Goal: Task Accomplishment & Management: Use online tool/utility

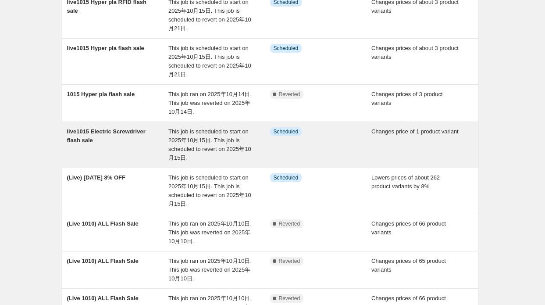
scroll to position [132, 0]
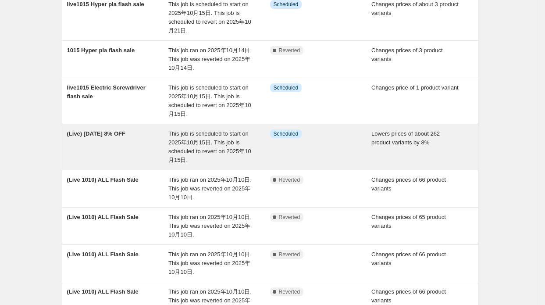
click at [196, 141] on span "This job is scheduled to start on 2025年10月15日. This job is scheduled to revert …" at bounding box center [209, 146] width 83 height 33
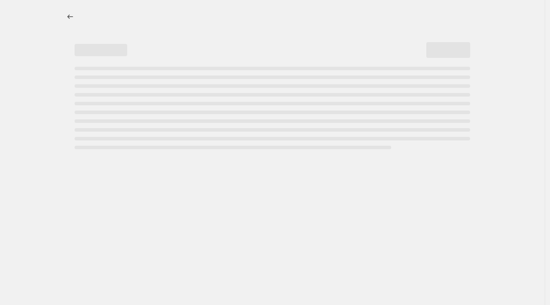
select select "percentage"
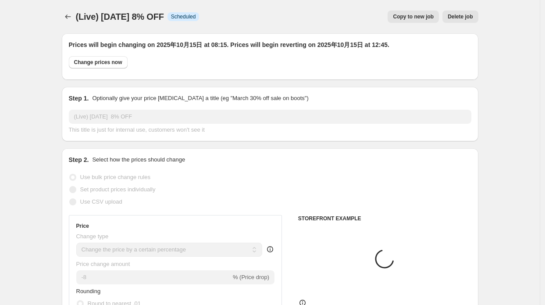
select select "collection"
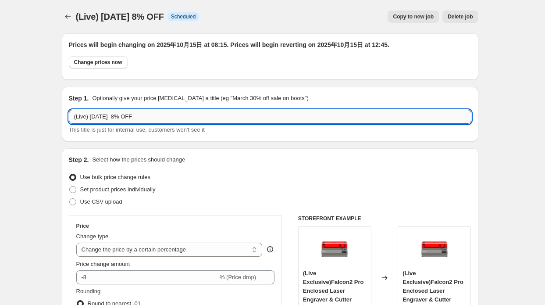
drag, startPoint x: 111, startPoint y: 114, endPoint x: 128, endPoint y: 113, distance: 17.6
click at [128, 113] on input "(Live) [DATE] 8% OFF" at bounding box center [270, 117] width 403 height 14
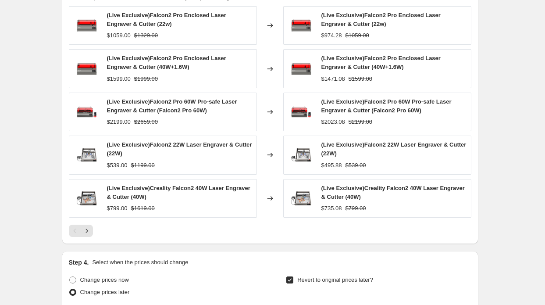
scroll to position [658, 0]
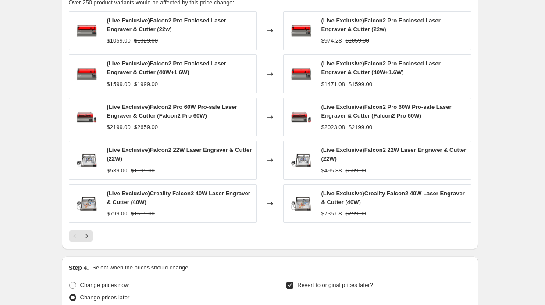
click at [95, 232] on div at bounding box center [270, 236] width 403 height 12
click at [88, 234] on icon "Next" at bounding box center [87, 236] width 2 height 4
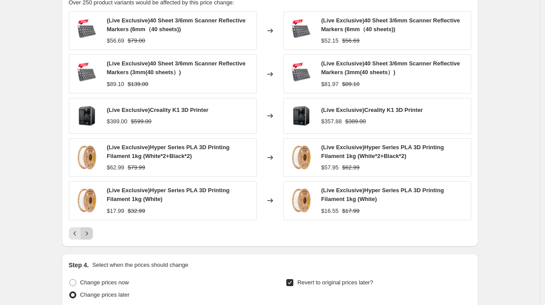
click at [89, 233] on icon "Next" at bounding box center [86, 233] width 9 height 9
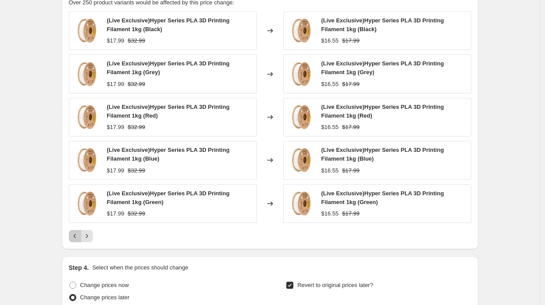
click at [77, 234] on icon "Previous" at bounding box center [75, 236] width 9 height 9
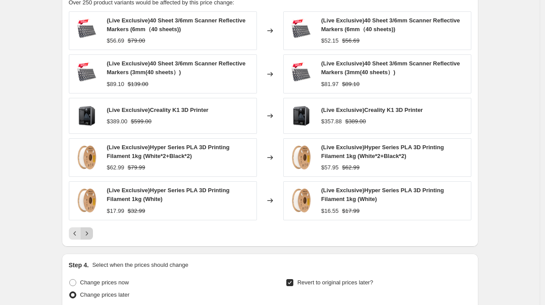
click at [88, 229] on icon "Next" at bounding box center [86, 233] width 9 height 9
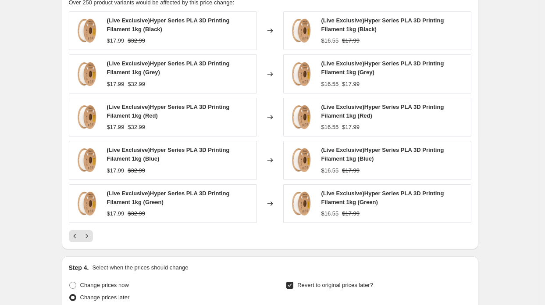
click at [88, 227] on div "(Live Exclusive)Hyper Series PLA 3D Printing Filament 1kg (Black) $17.99 $32.99…" at bounding box center [270, 126] width 403 height 231
drag, startPoint x: 85, startPoint y: 211, endPoint x: 93, endPoint y: 233, distance: 23.7
click at [85, 211] on img at bounding box center [87, 203] width 26 height 26
click at [89, 235] on icon "Next" at bounding box center [86, 236] width 9 height 9
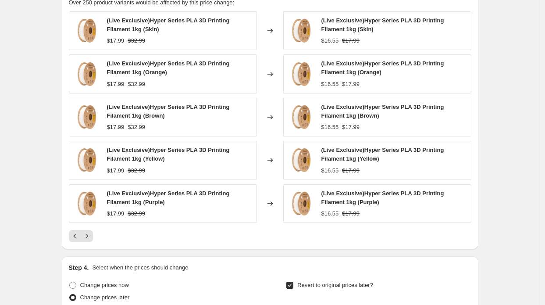
click at [91, 232] on icon "Next" at bounding box center [86, 236] width 9 height 9
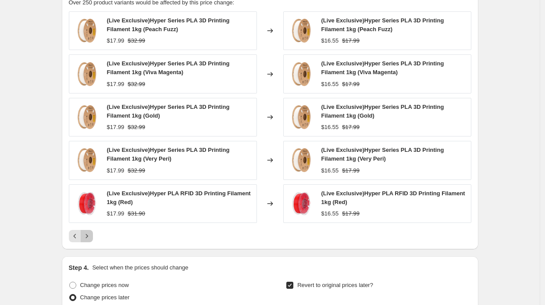
click at [90, 232] on icon "Next" at bounding box center [86, 236] width 9 height 9
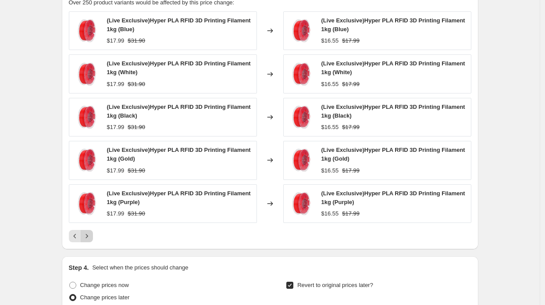
click at [90, 232] on icon "Next" at bounding box center [86, 236] width 9 height 9
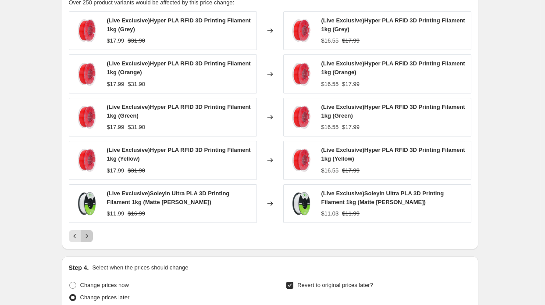
click at [90, 232] on icon "Next" at bounding box center [86, 236] width 9 height 9
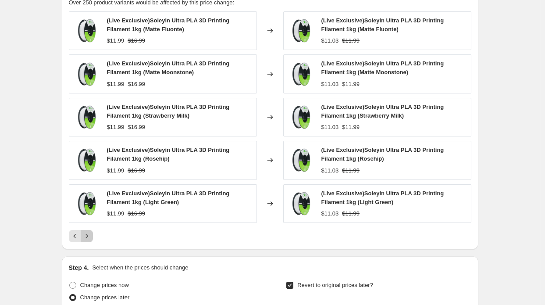
click at [90, 232] on icon "Next" at bounding box center [86, 236] width 9 height 9
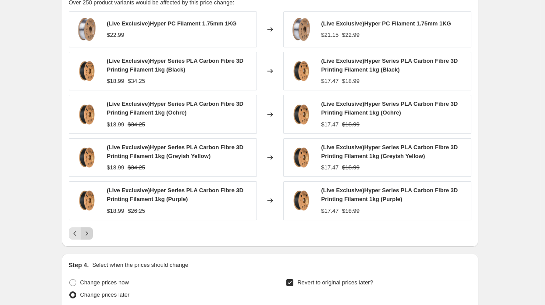
click at [90, 232] on icon "Next" at bounding box center [86, 233] width 9 height 9
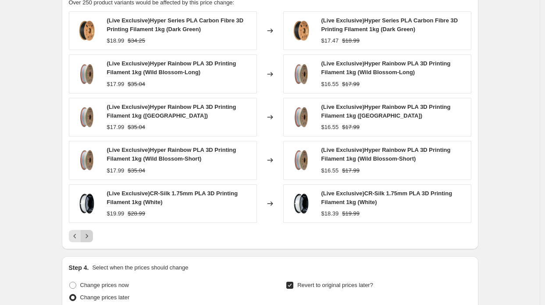
click at [90, 232] on icon "Next" at bounding box center [86, 236] width 9 height 9
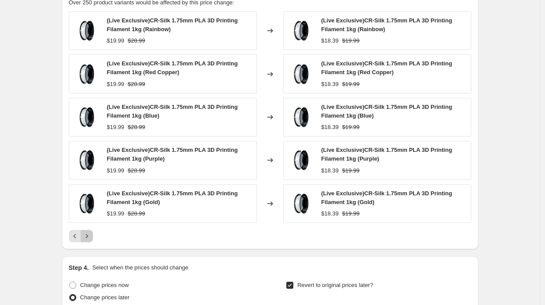
click at [90, 232] on icon "Next" at bounding box center [86, 236] width 9 height 9
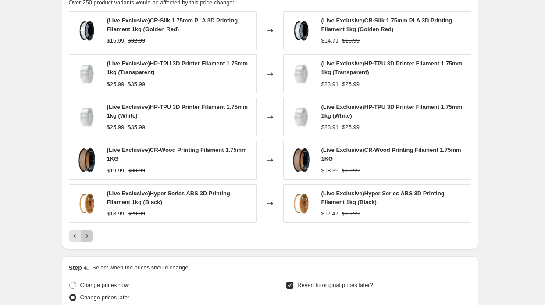
click at [90, 232] on icon "Next" at bounding box center [86, 236] width 9 height 9
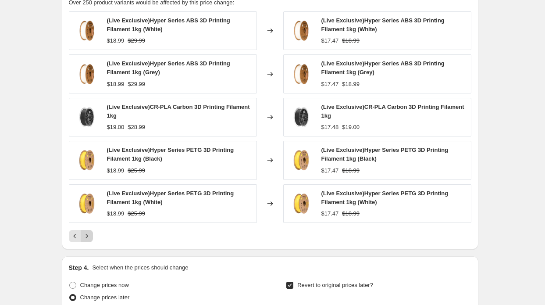
click at [90, 232] on icon "Next" at bounding box center [86, 236] width 9 height 9
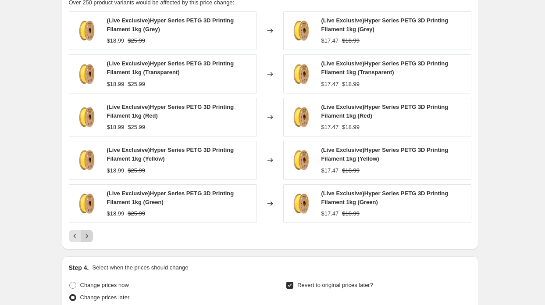
click at [91, 235] on icon "Next" at bounding box center [86, 236] width 9 height 9
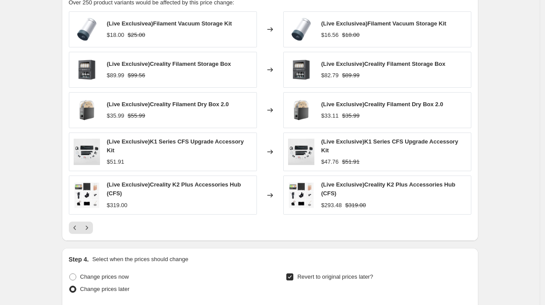
click at [92, 229] on div "PRICE CHANGE PREVIEW Over 250 product variants would be affected by this price …" at bounding box center [270, 111] width 417 height 260
click at [85, 212] on div "(Live Exclusivea)Filament Vacuum Storage Kit $18.00 $25.00 Changed to (Live Exc…" at bounding box center [270, 122] width 403 height 222
click at [89, 223] on icon "Next" at bounding box center [86, 227] width 9 height 9
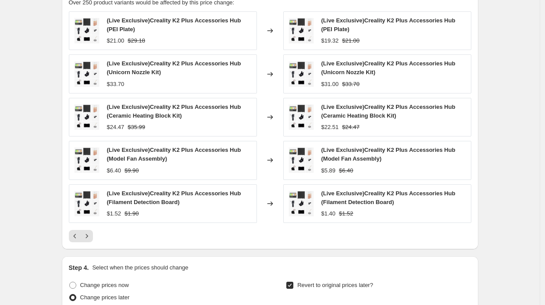
click at [92, 221] on div "(Live Exclusive)Creality K2 Plus Accessories Hub (PEI Plate) $21.00 $29.18 Chan…" at bounding box center [270, 126] width 403 height 231
click at [91, 232] on icon "Next" at bounding box center [86, 236] width 9 height 9
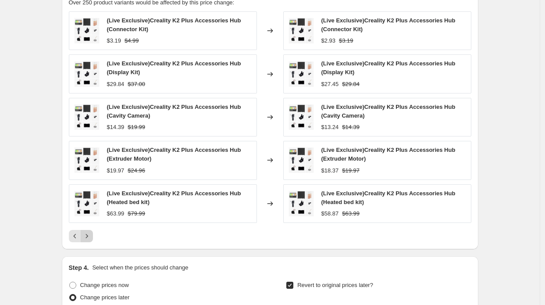
click at [91, 232] on icon "Next" at bounding box center [86, 236] width 9 height 9
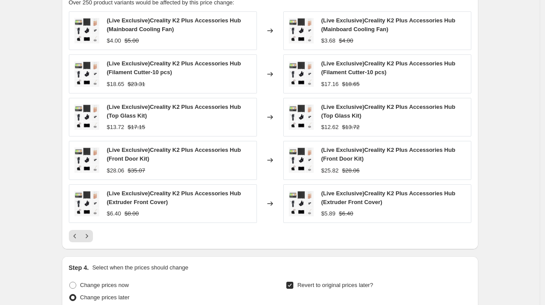
click at [91, 232] on icon "Next" at bounding box center [86, 236] width 9 height 9
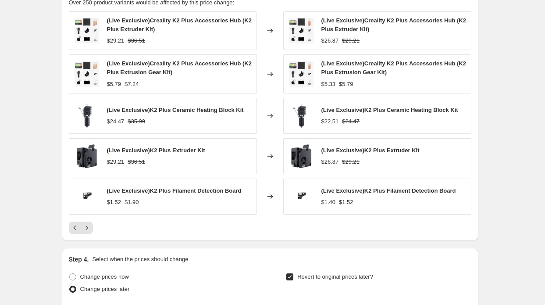
click at [92, 230] on button "Next" at bounding box center [87, 227] width 12 height 12
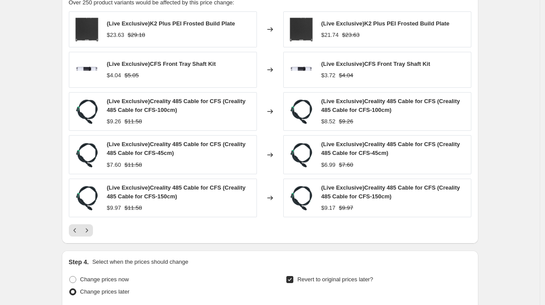
click at [91, 230] on icon "Next" at bounding box center [86, 230] width 9 height 9
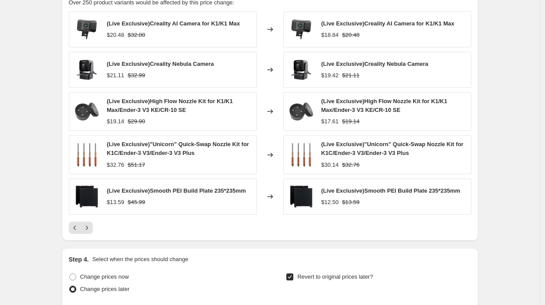
click at [92, 230] on button "Next" at bounding box center [87, 227] width 12 height 12
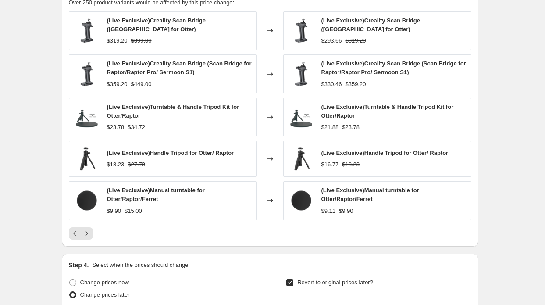
click at [91, 230] on icon "Next" at bounding box center [86, 233] width 9 height 9
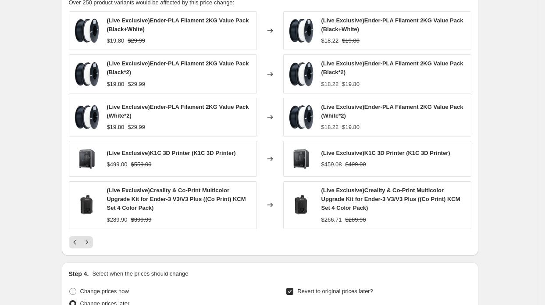
click at [91, 238] on icon "Next" at bounding box center [86, 242] width 9 height 9
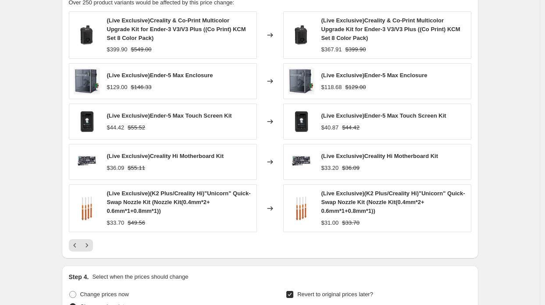
click at [76, 231] on div "(Live Exclusive)Creality & Co-Print Multicolor Upgrade Kit for Ender-3 V3/V3 Pl…" at bounding box center [270, 131] width 403 height 240
click at [78, 241] on icon "Previous" at bounding box center [75, 245] width 9 height 9
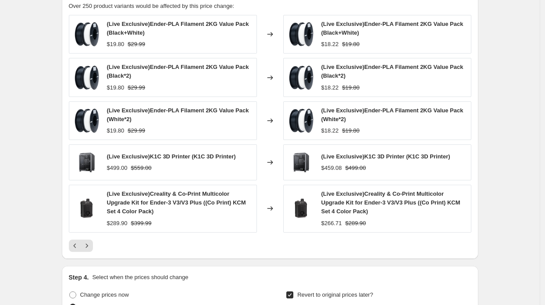
scroll to position [614, 0]
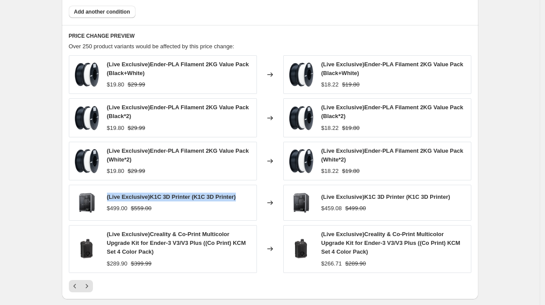
drag, startPoint x: 109, startPoint y: 193, endPoint x: 240, endPoint y: 193, distance: 130.7
click at [240, 193] on div "(Live Exclusive)K1C 3D Printer (K1C 3D Printer) $499.00 $559.00" at bounding box center [163, 203] width 188 height 36
copy span "(Live Exclusive)K1C 3D Printer (K1C 3D Printer)"
click at [229, 190] on div "(Live Exclusive)K1C 3D Printer (K1C 3D Printer) $499.00 $559.00" at bounding box center [163, 203] width 188 height 36
drag, startPoint x: 106, startPoint y: 197, endPoint x: 252, endPoint y: 187, distance: 146.4
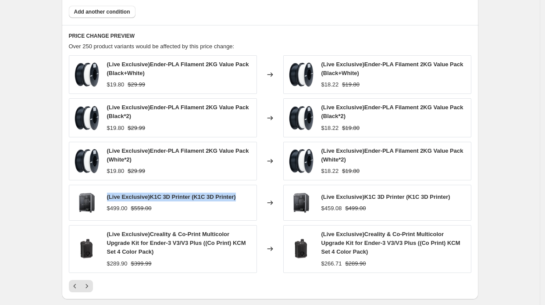
click at [252, 187] on div "(Live Exclusive)K1C 3D Printer (K1C 3D Printer) $499.00 $559.00" at bounding box center [163, 203] width 188 height 36
copy span "(Live Exclusive)K1C 3D Printer (K1C 3D Printer)"
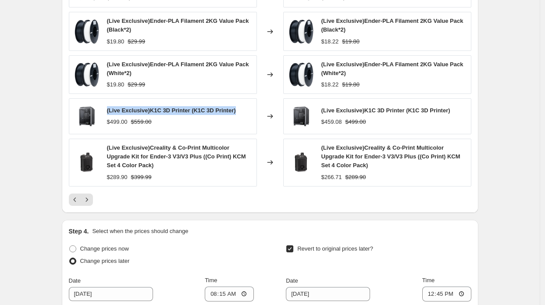
scroll to position [702, 0]
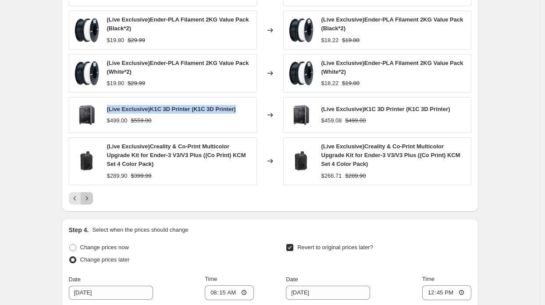
click at [90, 198] on icon "Next" at bounding box center [86, 198] width 9 height 9
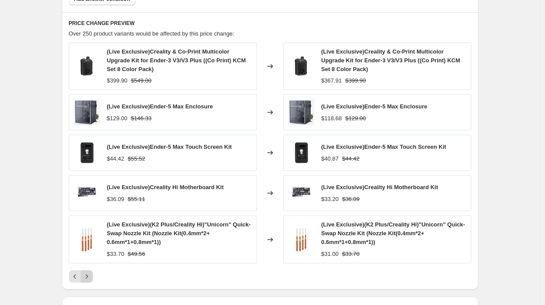
scroll to position [658, 0]
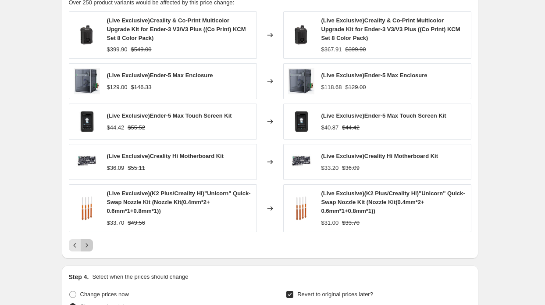
click at [91, 239] on button "Next" at bounding box center [87, 245] width 12 height 12
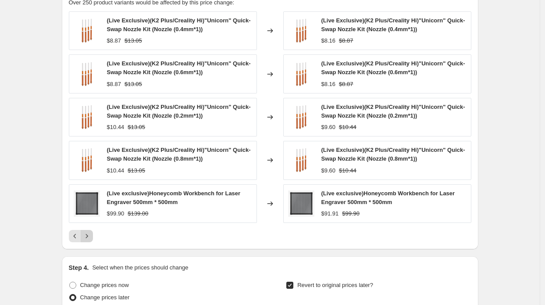
click at [91, 237] on icon "Next" at bounding box center [86, 236] width 9 height 9
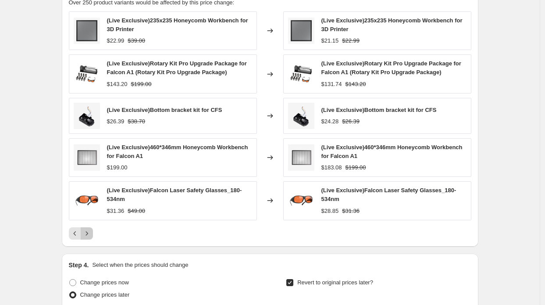
click at [91, 234] on icon "Next" at bounding box center [86, 233] width 9 height 9
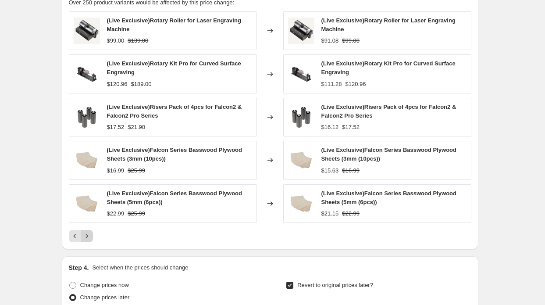
click at [91, 234] on icon "Next" at bounding box center [86, 236] width 9 height 9
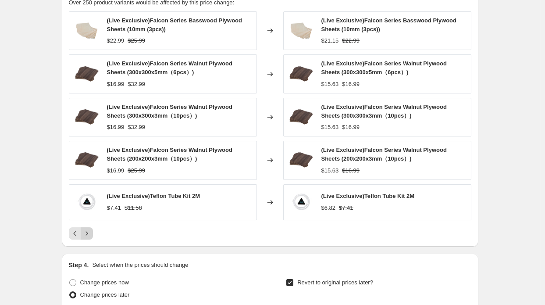
click at [93, 234] on button "Next" at bounding box center [87, 233] width 12 height 12
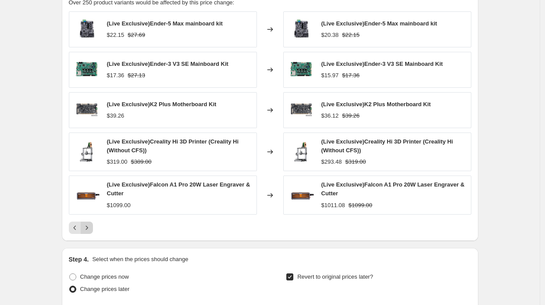
click at [90, 224] on icon "Next" at bounding box center [86, 227] width 9 height 9
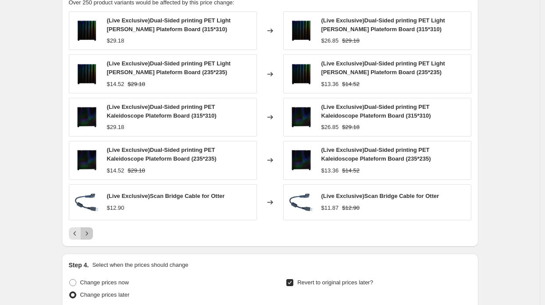
click at [84, 227] on button "Next" at bounding box center [87, 233] width 12 height 12
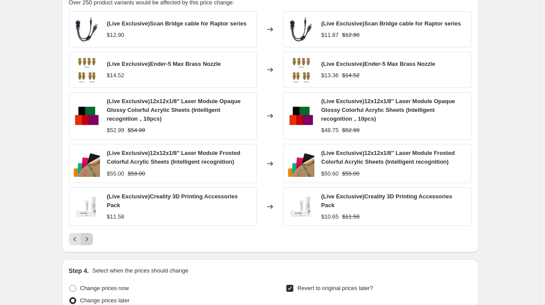
click at [90, 235] on icon "Next" at bounding box center [86, 239] width 9 height 9
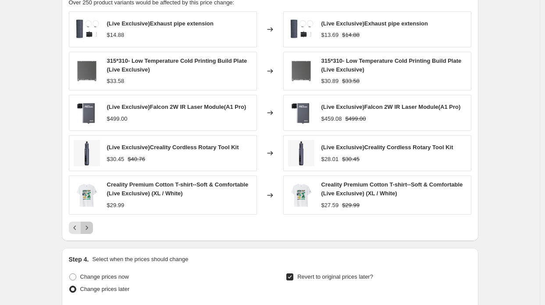
click at [91, 230] on button "Next" at bounding box center [87, 227] width 12 height 12
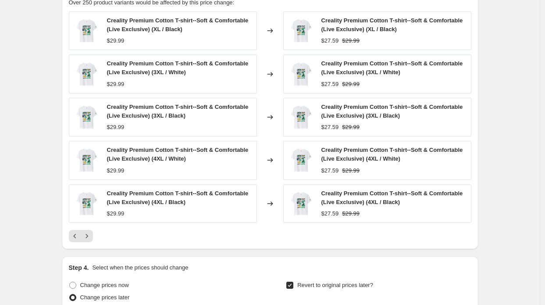
click at [93, 230] on button "Next" at bounding box center [87, 236] width 12 height 12
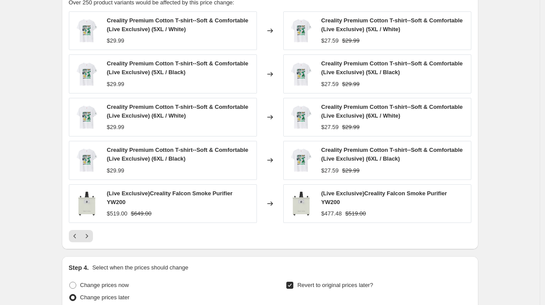
click at [91, 232] on icon "Next" at bounding box center [86, 236] width 9 height 9
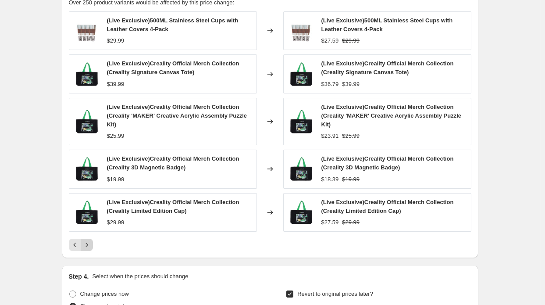
click at [91, 242] on icon "Next" at bounding box center [86, 244] width 9 height 9
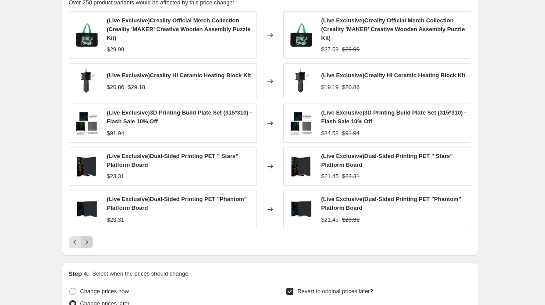
click at [90, 239] on icon "Next" at bounding box center [86, 242] width 9 height 9
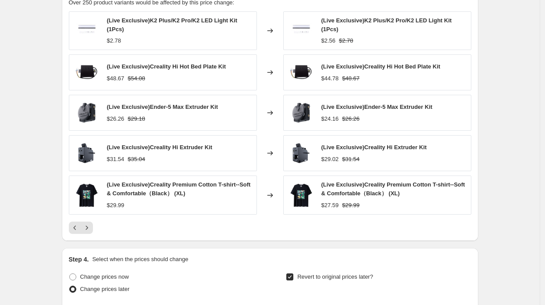
click at [93, 235] on div "PRICE CHANGE PREVIEW Over 250 product variants would be affected by this price …" at bounding box center [270, 111] width 417 height 260
click at [92, 228] on button "Next" at bounding box center [87, 227] width 12 height 12
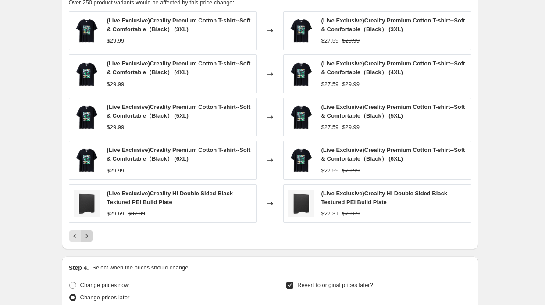
click at [92, 230] on button "Next" at bounding box center [87, 236] width 12 height 12
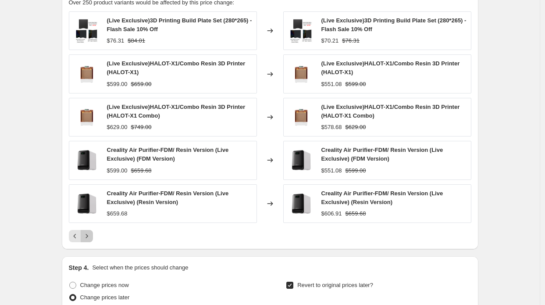
click at [91, 234] on icon "Next" at bounding box center [86, 236] width 9 height 9
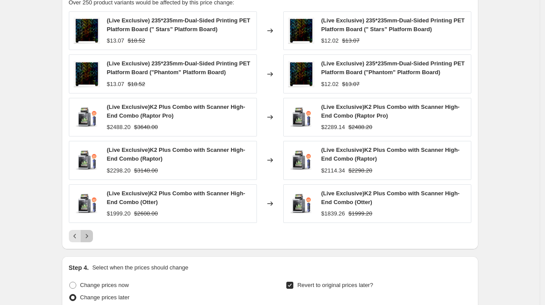
click at [88, 232] on icon "Next" at bounding box center [86, 236] width 9 height 9
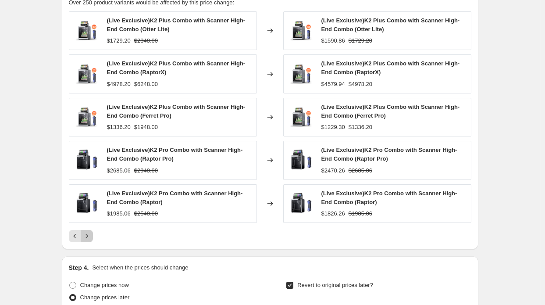
click at [87, 237] on icon "Next" at bounding box center [86, 236] width 9 height 9
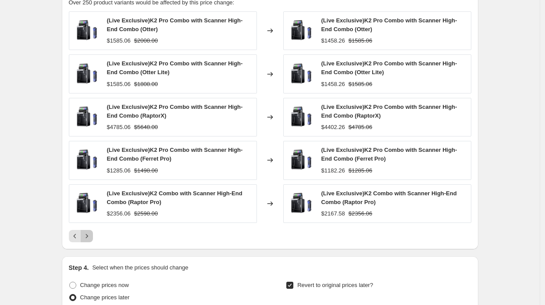
click at [91, 233] on icon "Next" at bounding box center [86, 236] width 9 height 9
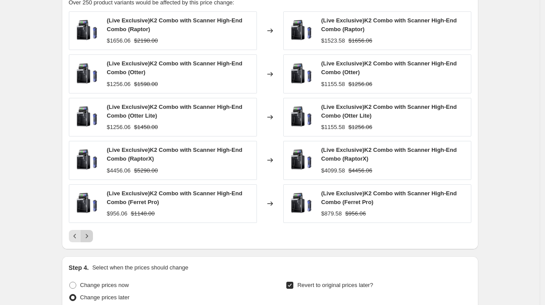
click at [89, 234] on icon "Next" at bounding box center [86, 236] width 9 height 9
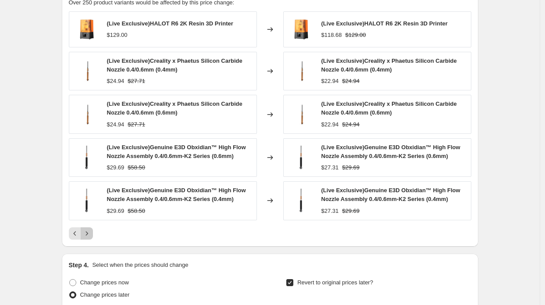
click at [88, 229] on icon "Next" at bounding box center [86, 233] width 9 height 9
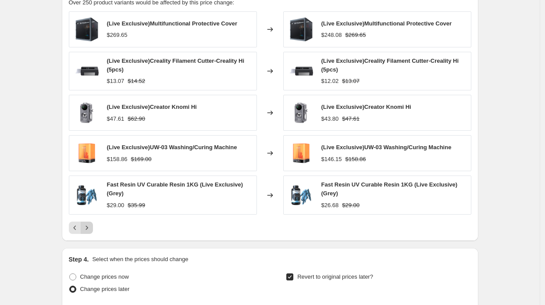
click at [91, 224] on icon "Next" at bounding box center [86, 227] width 9 height 9
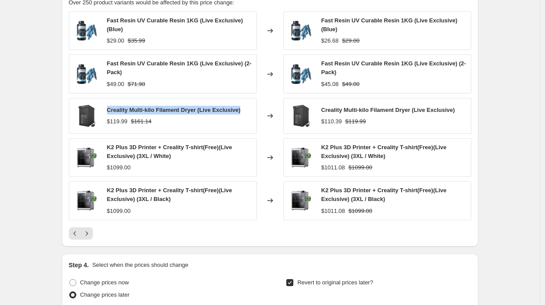
drag, startPoint x: 108, startPoint y: 110, endPoint x: 247, endPoint y: 104, distance: 139.2
click at [246, 107] on div "Creality Multi-kilo Filament Dryer (Live Exclusive) $119.99 $161.14" at bounding box center [163, 116] width 188 height 36
copy span "Creality Multi-kilo Filament Dryer (Live Exclusive)"
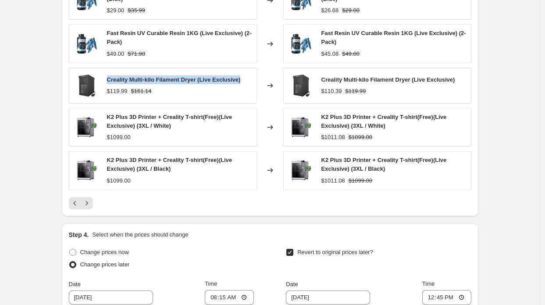
scroll to position [702, 0]
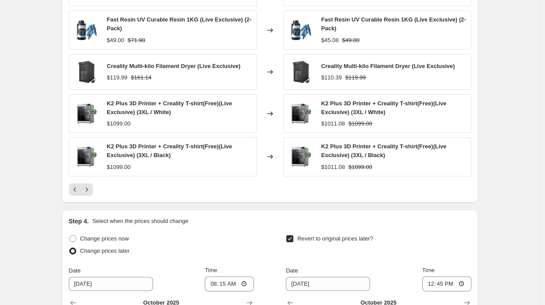
click at [169, 140] on div "K2 Plus 3D Printer + Creality T-shirt(Free)(Live Exclusive) (3XL / Black) $1099…" at bounding box center [163, 156] width 188 height 39
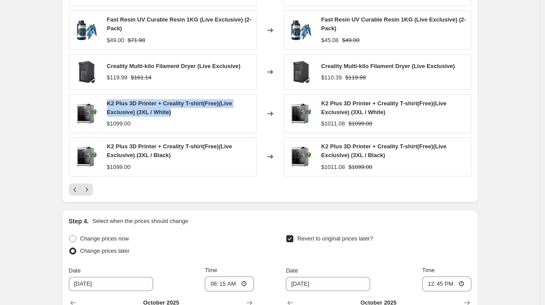
drag, startPoint x: 109, startPoint y: 100, endPoint x: 223, endPoint y: 108, distance: 114.3
click at [223, 108] on div "K2 Plus 3D Printer + Creality T-shirt(Free)(Live Exclusive) (3XL / White)" at bounding box center [179, 108] width 145 height 18
copy span "K2 Plus 3D Printer + Creality T-shirt(Free)(Live Exclusive) (3XL / White)"
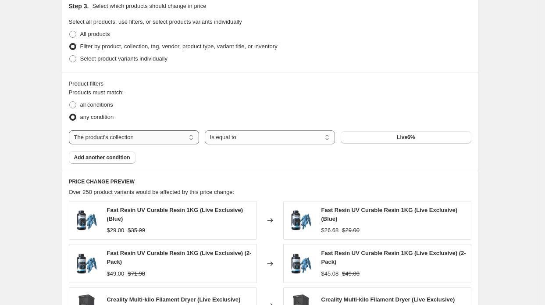
scroll to position [482, 0]
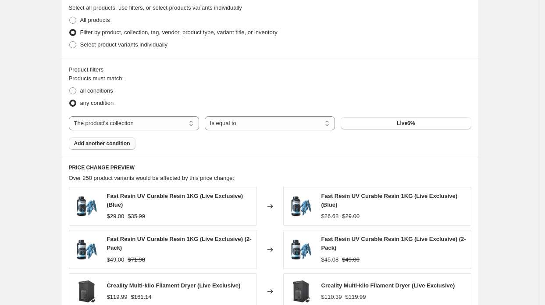
click at [102, 144] on span "Add another condition" at bounding box center [102, 143] width 56 height 7
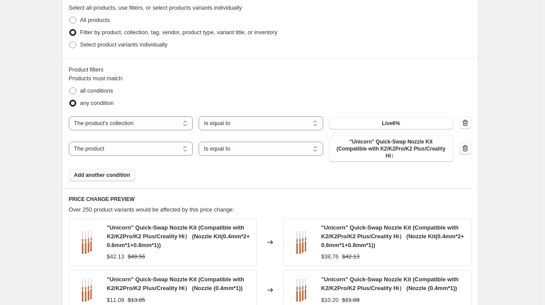
click at [468, 144] on icon "button" at bounding box center [465, 148] width 9 height 9
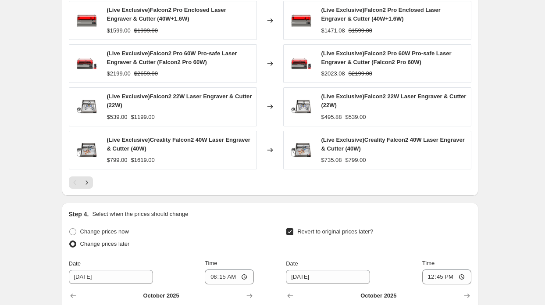
scroll to position [746, 0]
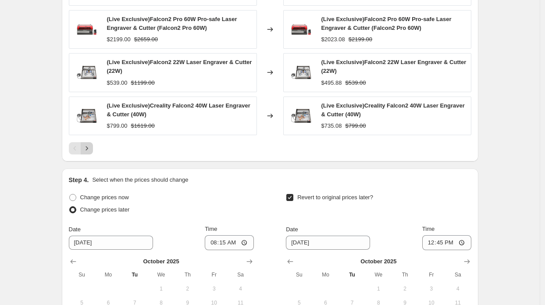
click at [89, 150] on icon "Next" at bounding box center [86, 148] width 9 height 9
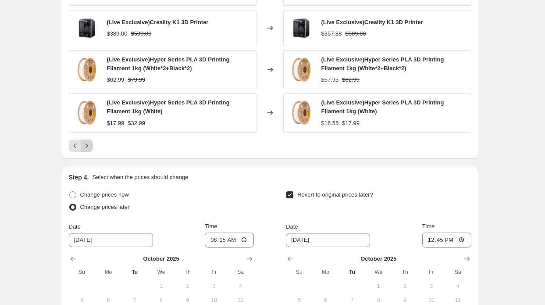
click at [93, 148] on button "Next" at bounding box center [87, 145] width 12 height 12
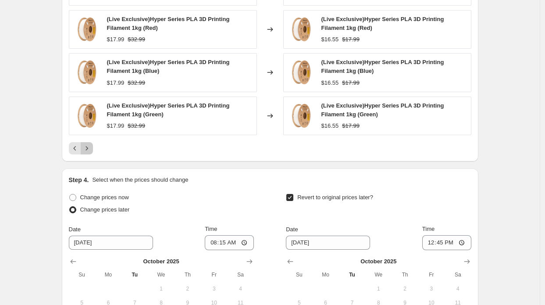
click at [91, 148] on icon "Next" at bounding box center [86, 148] width 9 height 9
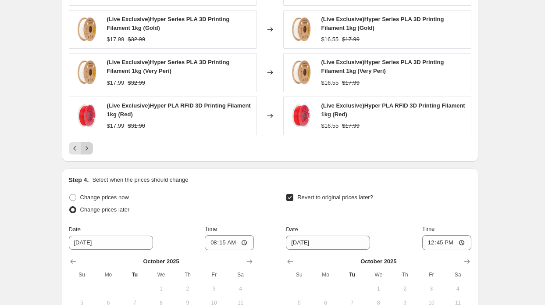
click at [91, 148] on icon "Next" at bounding box center [86, 148] width 9 height 9
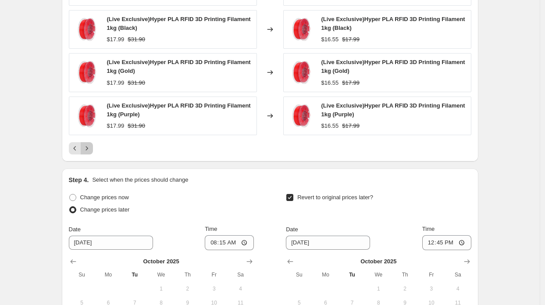
click at [91, 148] on icon "Next" at bounding box center [86, 148] width 9 height 9
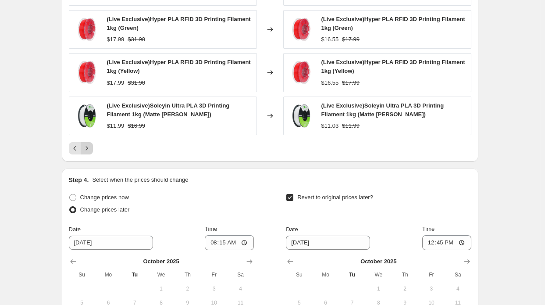
click at [91, 148] on icon "Next" at bounding box center [86, 148] width 9 height 9
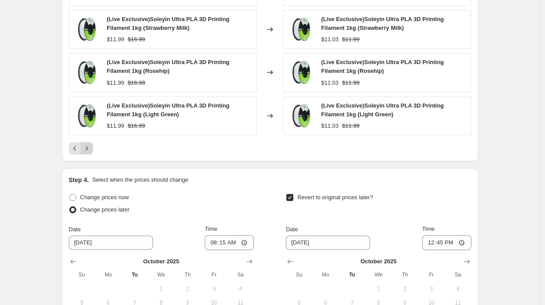
click at [91, 148] on icon "Next" at bounding box center [86, 148] width 9 height 9
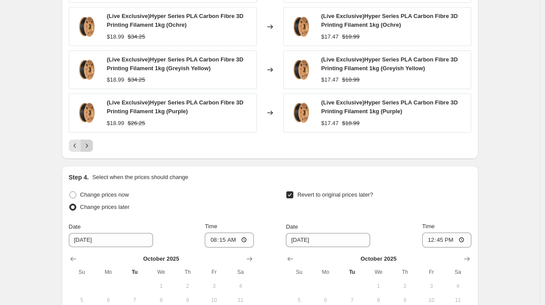
click at [93, 148] on button "Next" at bounding box center [87, 145] width 12 height 12
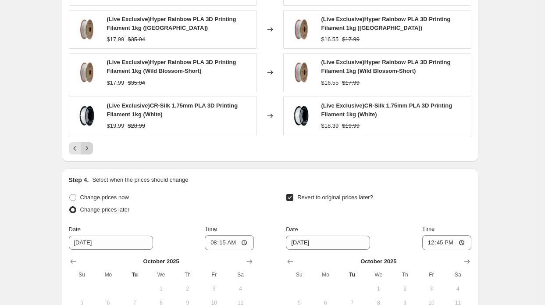
click at [91, 148] on icon "Next" at bounding box center [86, 148] width 9 height 9
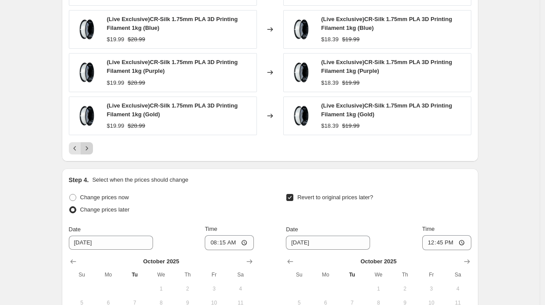
click at [91, 148] on icon "Next" at bounding box center [86, 148] width 9 height 9
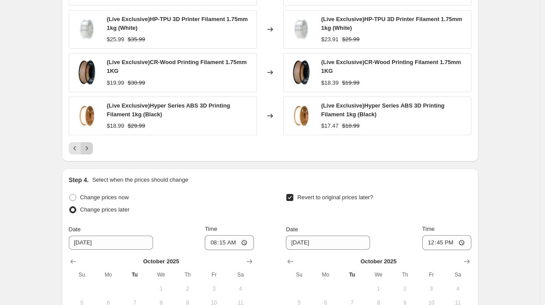
click at [91, 148] on icon "Next" at bounding box center [86, 148] width 9 height 9
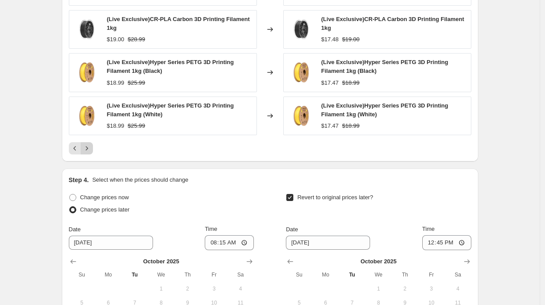
click at [91, 148] on icon "Next" at bounding box center [86, 148] width 9 height 9
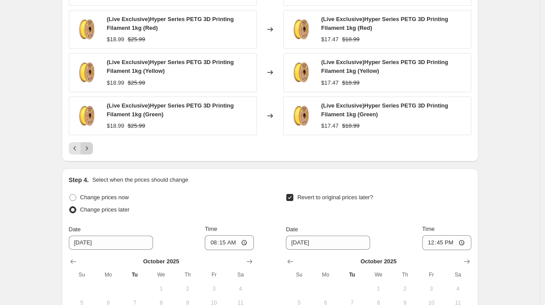
click at [91, 148] on icon "Next" at bounding box center [86, 148] width 9 height 9
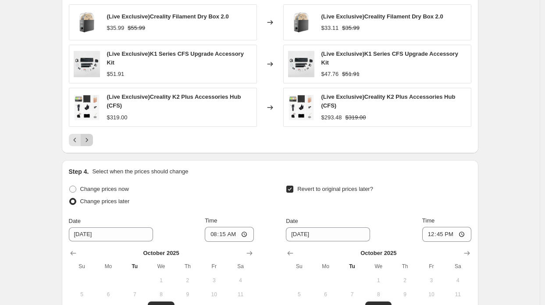
click at [93, 138] on div "Pagination" at bounding box center [87, 140] width 12 height 12
click at [91, 136] on icon "Next" at bounding box center [86, 140] width 9 height 9
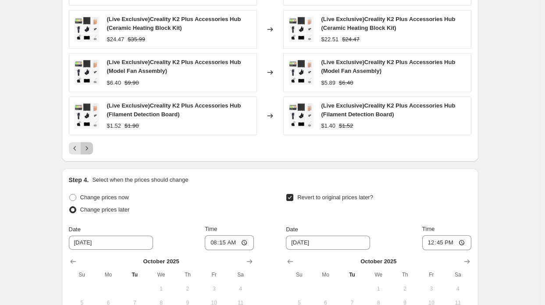
click at [88, 144] on icon "Next" at bounding box center [86, 148] width 9 height 9
click at [90, 144] on icon "Next" at bounding box center [86, 148] width 9 height 9
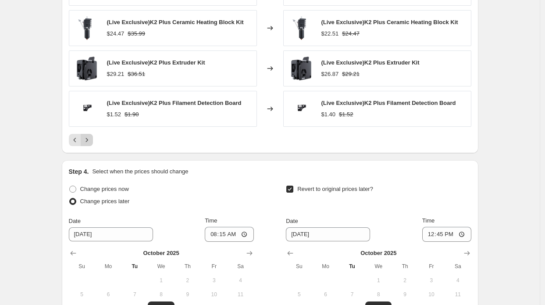
click at [90, 143] on button "Next" at bounding box center [87, 140] width 12 height 12
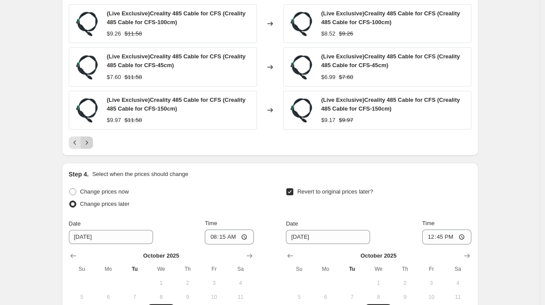
click at [90, 143] on icon "Next" at bounding box center [86, 142] width 9 height 9
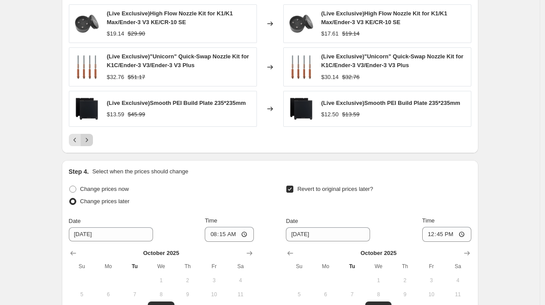
click at [90, 143] on button "Next" at bounding box center [87, 140] width 12 height 12
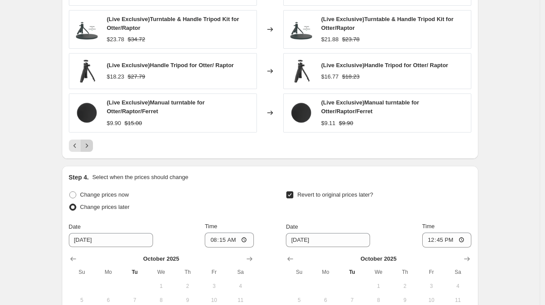
click at [90, 143] on icon "Next" at bounding box center [86, 145] width 9 height 9
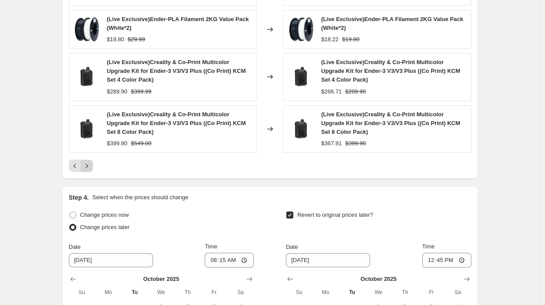
click at [90, 161] on icon "Next" at bounding box center [86, 165] width 9 height 9
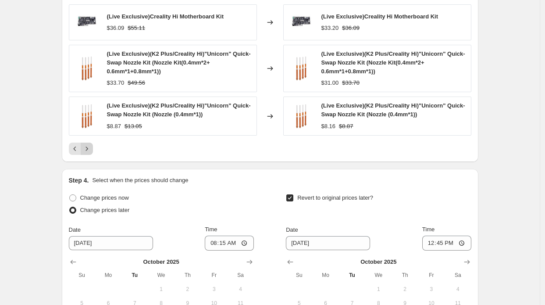
click at [90, 144] on icon "Next" at bounding box center [86, 148] width 9 height 9
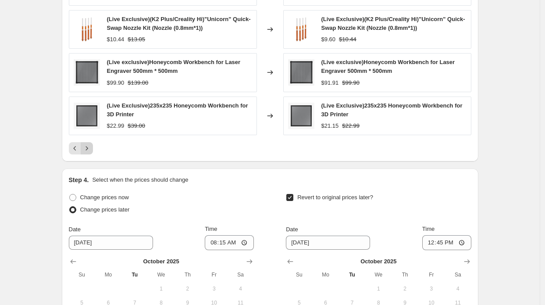
scroll to position [702, 0]
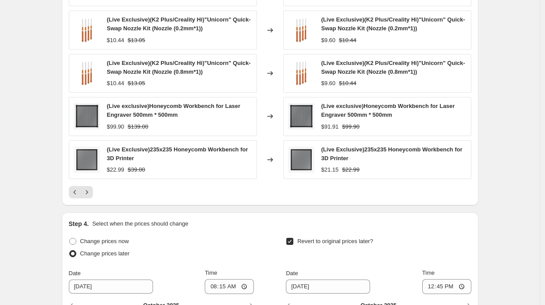
click at [93, 189] on button "Next" at bounding box center [87, 192] width 12 height 12
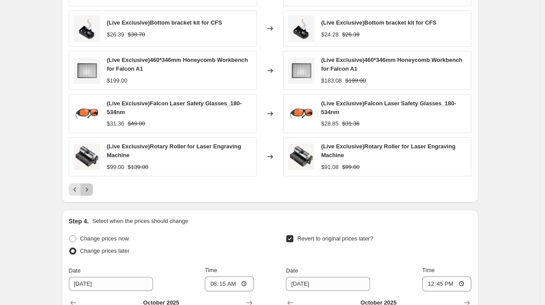
click at [91, 185] on icon "Next" at bounding box center [86, 189] width 9 height 9
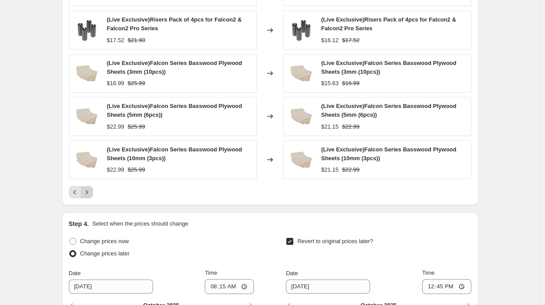
click at [91, 189] on icon "Next" at bounding box center [86, 192] width 9 height 9
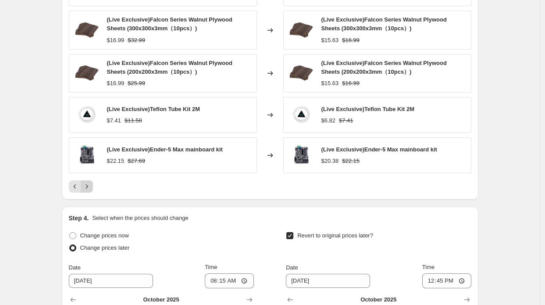
click at [93, 182] on button "Next" at bounding box center [87, 186] width 12 height 12
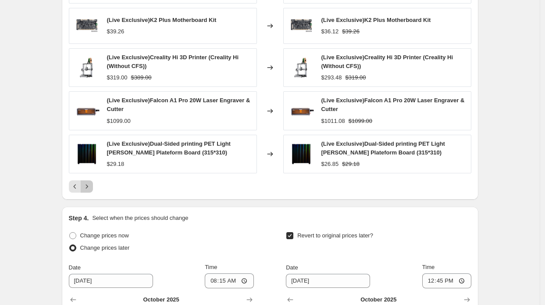
drag, startPoint x: 94, startPoint y: 186, endPoint x: 122, endPoint y: 183, distance: 28.3
click at [122, 183] on div at bounding box center [270, 186] width 403 height 12
click at [88, 188] on icon "Next" at bounding box center [86, 186] width 9 height 9
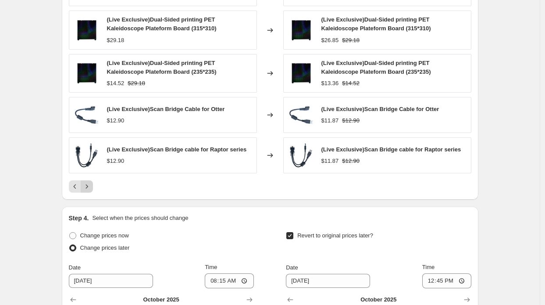
click at [92, 180] on button "Next" at bounding box center [87, 186] width 12 height 12
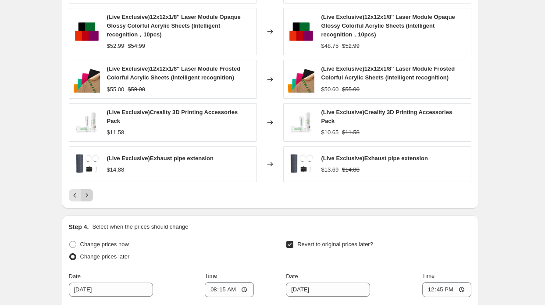
click at [92, 180] on div "(Live Exclusive)Ender-5 Max Brass Nozzle $14.52 Changed to (Live Exclusive)Ende…" at bounding box center [270, 85] width 403 height 234
click at [91, 191] on icon "Next" at bounding box center [86, 195] width 9 height 9
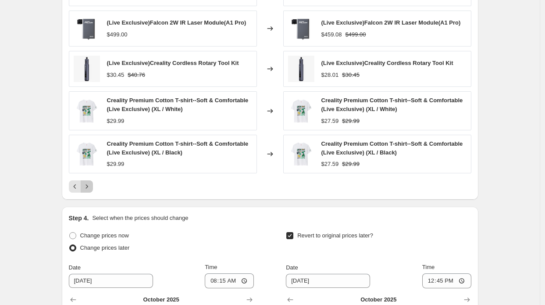
click at [91, 183] on icon "Next" at bounding box center [86, 186] width 9 height 9
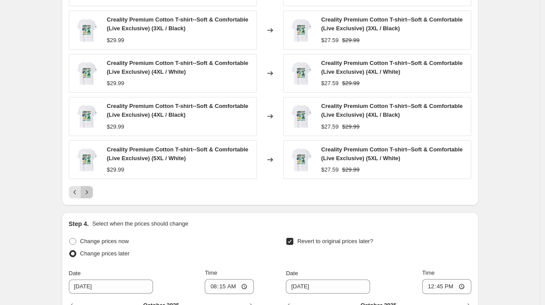
click at [89, 189] on icon "Next" at bounding box center [86, 192] width 9 height 9
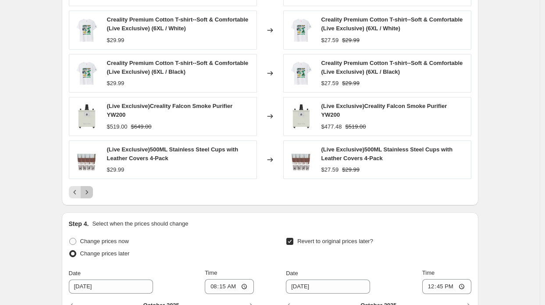
click at [91, 188] on icon "Next" at bounding box center [86, 192] width 9 height 9
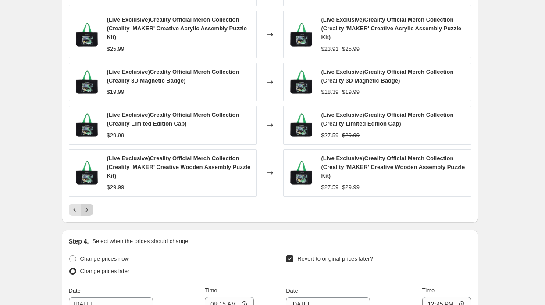
click at [91, 205] on icon "Next" at bounding box center [86, 209] width 9 height 9
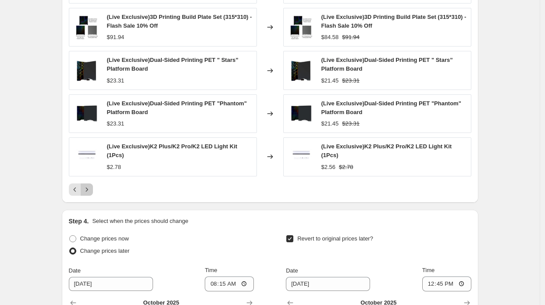
click at [91, 185] on icon "Next" at bounding box center [86, 189] width 9 height 9
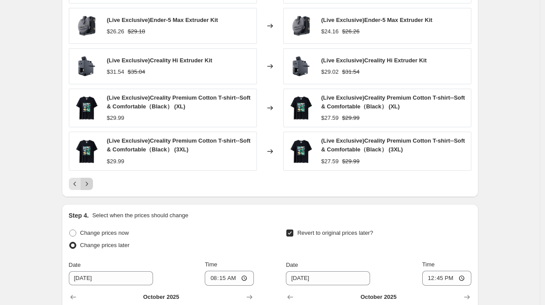
click at [91, 184] on icon "Next" at bounding box center [86, 183] width 9 height 9
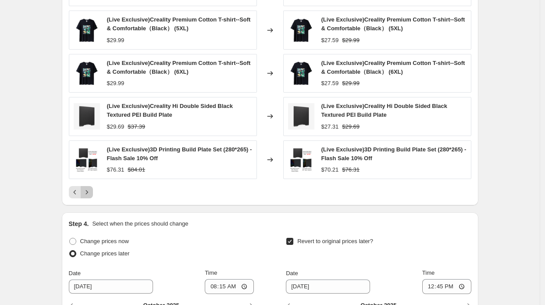
click at [89, 193] on icon "Next" at bounding box center [86, 192] width 9 height 9
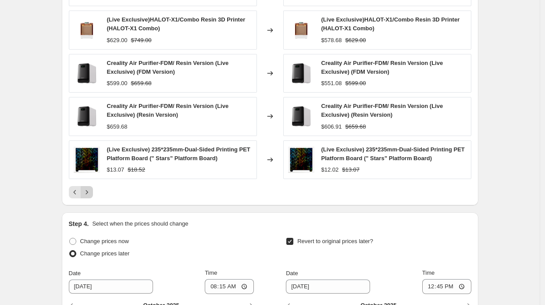
click at [89, 193] on icon "Next" at bounding box center [86, 192] width 9 height 9
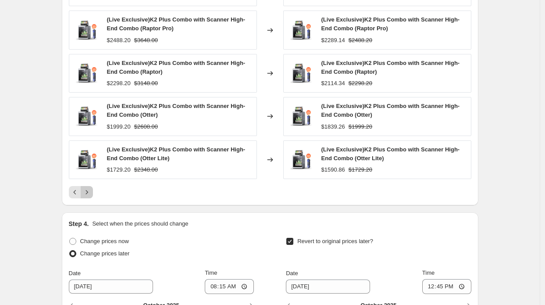
click at [89, 193] on icon "Next" at bounding box center [86, 192] width 9 height 9
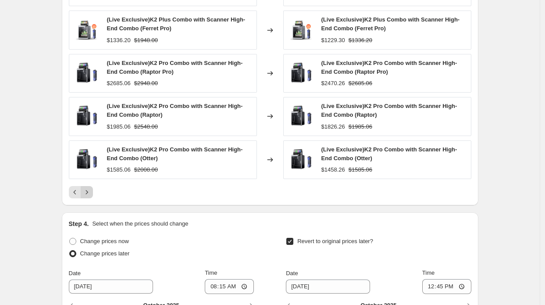
click at [89, 193] on icon "Next" at bounding box center [86, 192] width 9 height 9
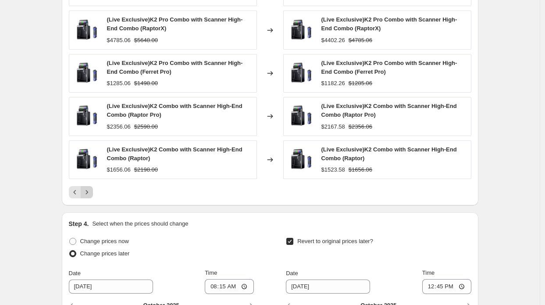
click at [89, 193] on icon "Next" at bounding box center [86, 192] width 9 height 9
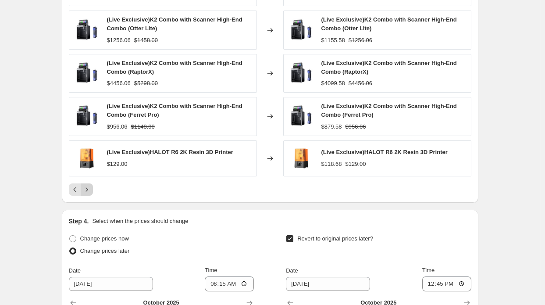
click at [89, 193] on button "Next" at bounding box center [87, 189] width 12 height 12
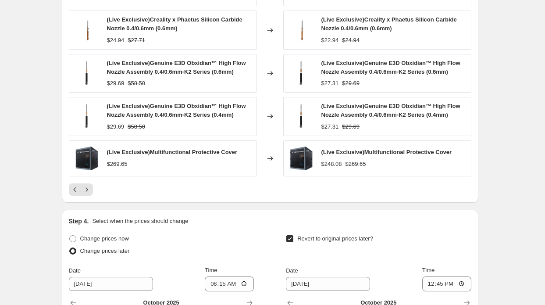
click at [90, 189] on icon "Next" at bounding box center [86, 189] width 9 height 9
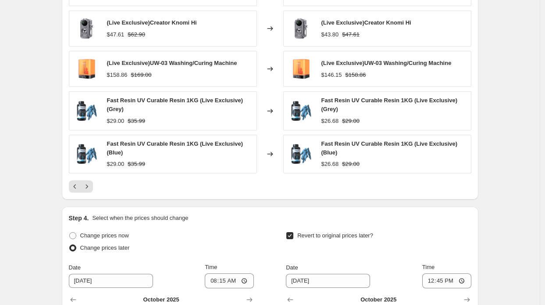
click at [90, 189] on icon "Next" at bounding box center [86, 186] width 9 height 9
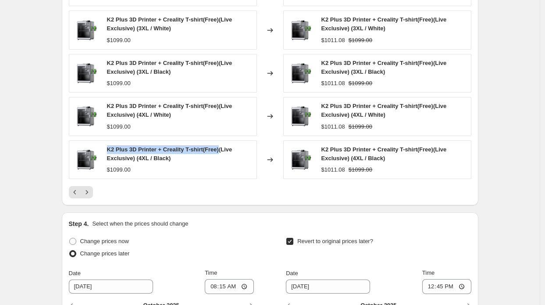
drag, startPoint x: 109, startPoint y: 148, endPoint x: 221, endPoint y: 148, distance: 111.4
click at [221, 148] on span "K2 Plus 3D Printer + Creality T-shirt(Free)(Live Exclusive) (4XL / Black)" at bounding box center [169, 153] width 125 height 15
copy span "K2 Plus 3D Printer + Creality T-shirt(Free)"
click at [91, 193] on icon "Next" at bounding box center [86, 192] width 9 height 9
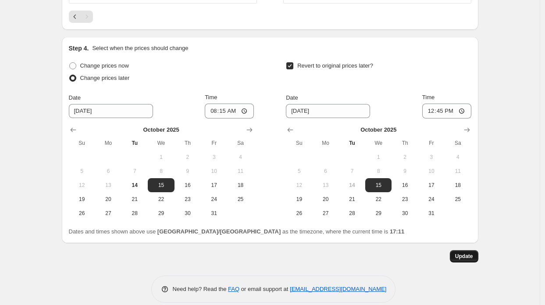
click at [468, 256] on span "Update" at bounding box center [464, 256] width 18 height 7
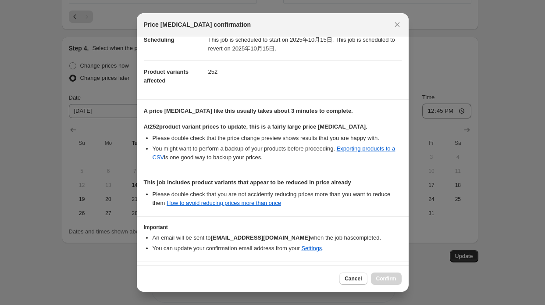
scroll to position [110, 0]
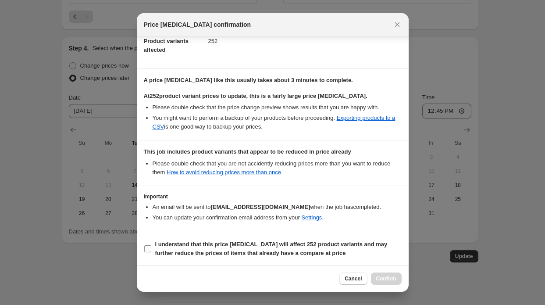
click at [284, 255] on b "I understand that this price [MEDICAL_DATA] will affect 252 product variants an…" at bounding box center [271, 248] width 232 height 15
click at [151, 252] on input "I understand that this price [MEDICAL_DATA] will affect 252 product variants an…" at bounding box center [147, 248] width 7 height 7
checkbox input "true"
click at [393, 277] on span "Confirm" at bounding box center [386, 278] width 20 height 7
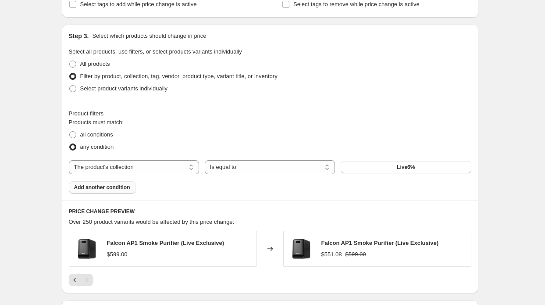
drag, startPoint x: 123, startPoint y: 156, endPoint x: 117, endPoint y: 142, distance: 15.7
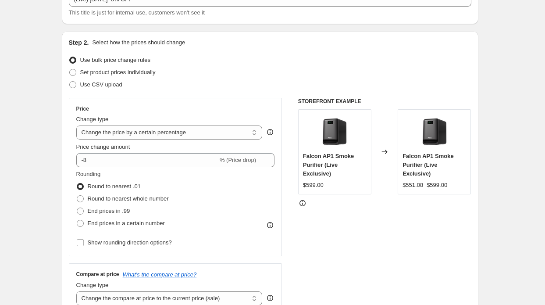
scroll to position [88, 0]
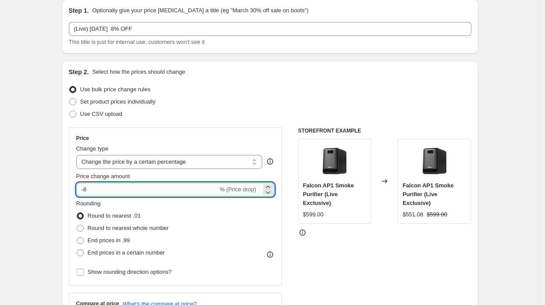
click at [91, 191] on input "-8" at bounding box center [147, 189] width 142 height 14
type input "-6"
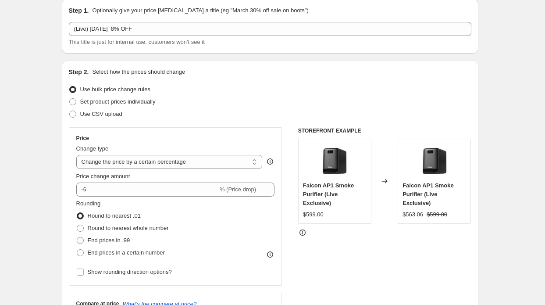
click at [74, 187] on div "Price Change type Change the price to a certain amount Change the price by a ce…" at bounding box center [176, 206] width 214 height 158
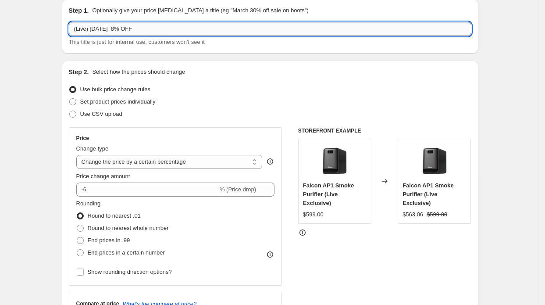
click at [109, 31] on input "(Live) [DATE] 8% OFF" at bounding box center [270, 29] width 403 height 14
type input "(Live) [DATE] 6% OFF"
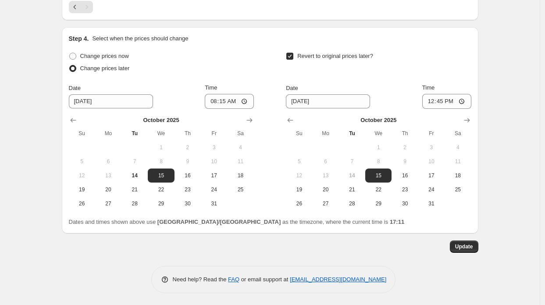
scroll to position [711, 0]
click at [452, 243] on div "Update" at bounding box center [270, 246] width 417 height 12
click at [455, 246] on button "Update" at bounding box center [464, 246] width 29 height 12
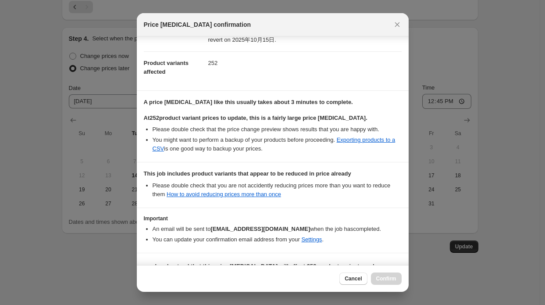
scroll to position [110, 0]
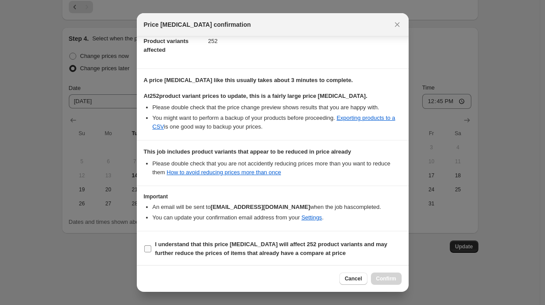
click at [268, 241] on b "I understand that this price [MEDICAL_DATA] will affect 252 product variants an…" at bounding box center [271, 248] width 232 height 15
click at [151, 245] on input "I understand that this price [MEDICAL_DATA] will affect 252 product variants an…" at bounding box center [147, 248] width 7 height 7
checkbox input "true"
click at [382, 272] on div "Cancel Confirm" at bounding box center [273, 278] width 272 height 27
click at [385, 278] on span "Confirm" at bounding box center [386, 278] width 20 height 7
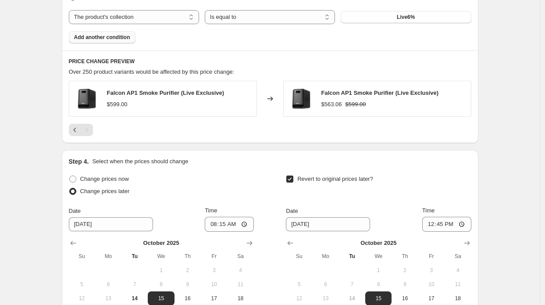
scroll to position [580, 0]
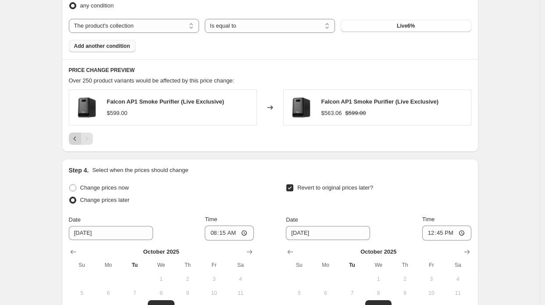
click at [79, 140] on icon "Previous" at bounding box center [75, 138] width 9 height 9
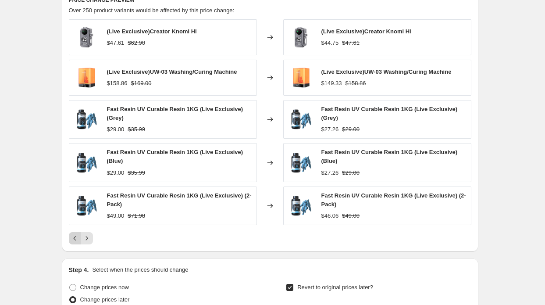
scroll to position [755, 0]
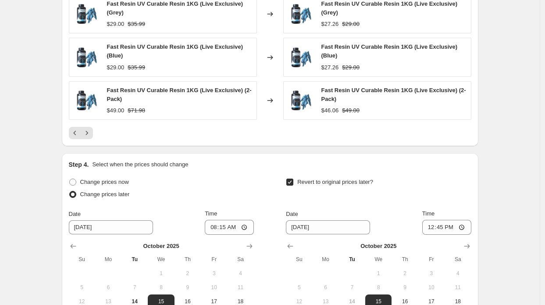
click at [76, 139] on div "PRICE CHANGE PREVIEW Over 250 product variants would be affected by this price …" at bounding box center [270, 15] width 417 height 263
click at [76, 135] on icon "Previous" at bounding box center [75, 133] width 9 height 9
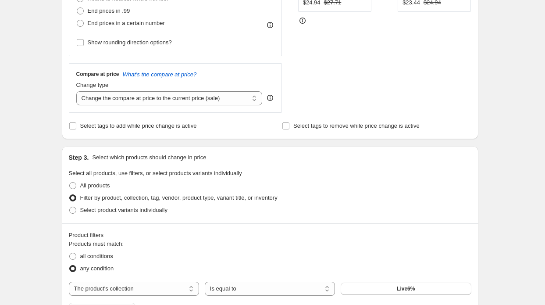
scroll to position [317, 0]
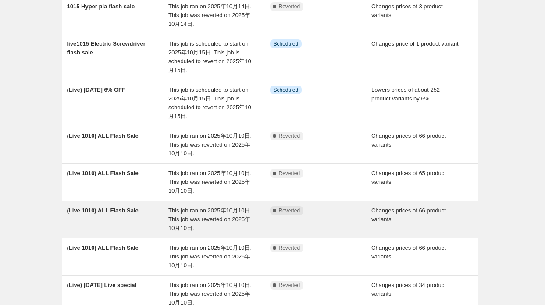
scroll to position [263, 0]
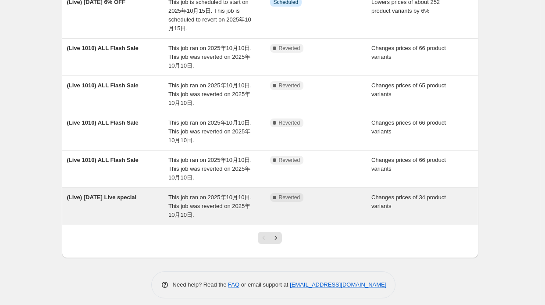
click at [153, 204] on div "(Live) [DATE] Live special" at bounding box center [118, 206] width 102 height 26
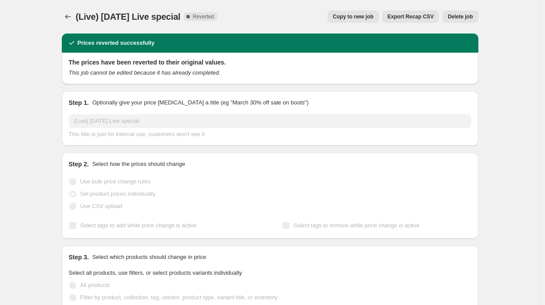
click at [367, 19] on span "Copy to new job" at bounding box center [353, 16] width 41 height 7
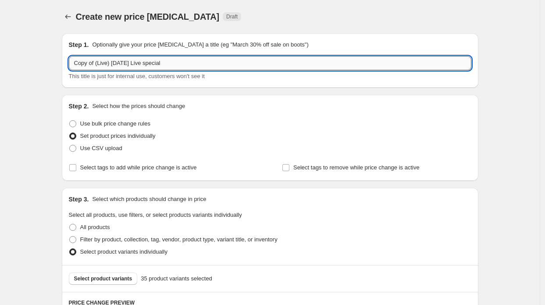
click at [96, 64] on input "Copy of (Live) [DATE] Live special" at bounding box center [270, 63] width 403 height 14
click at [98, 61] on input "Copy of (Live) [DATE] Live special" at bounding box center [270, 63] width 403 height 14
drag, startPoint x: 97, startPoint y: 61, endPoint x: 23, endPoint y: 56, distance: 74.8
type input "(Live) [DATE] Live special"
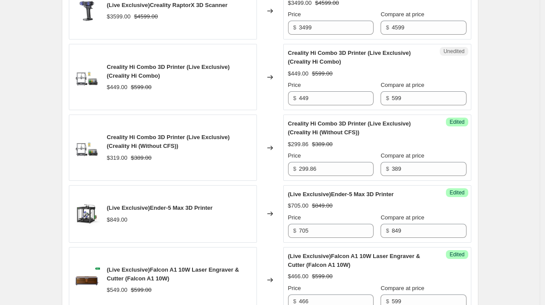
scroll to position [877, 0]
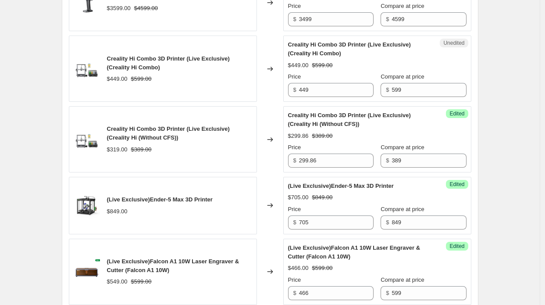
click at [317, 57] on span "Creality Hi Combo 3D Printer (Live Exclusive) (Creality Hi Combo)" at bounding box center [349, 48] width 123 height 15
drag, startPoint x: 291, startPoint y: 51, endPoint x: 411, endPoint y: 49, distance: 119.3
click at [411, 49] on div "Creality Hi Combo 3D Printer (Live Exclusive) (Creality Hi Combo)" at bounding box center [359, 49] width 143 height 18
copy span "Creality Hi Combo 3D Printer (Live Exclusive)"
click at [218, 58] on div "Creality Hi Combo 3D Printer (Live Exclusive) (Creality Hi Combo) $449.00 $599.…" at bounding box center [163, 69] width 188 height 66
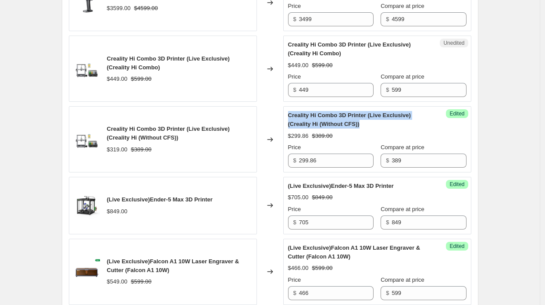
drag, startPoint x: 290, startPoint y: 119, endPoint x: 376, endPoint y: 128, distance: 86.4
click at [376, 128] on div "Success Edited Creality Hi Combo 3D Printer (Live Exclusive) (Creality Hi (With…" at bounding box center [377, 139] width 188 height 66
click at [376, 128] on div "Creality Hi Combo 3D Printer (Live Exclusive) (Creality Hi (Without CFS))" at bounding box center [359, 120] width 143 height 18
drag, startPoint x: 375, startPoint y: 132, endPoint x: 317, endPoint y: 127, distance: 58.5
click at [317, 127] on div "Creality Hi Combo 3D Printer (Live Exclusive) (Creality Hi (Without CFS))" at bounding box center [359, 120] width 143 height 18
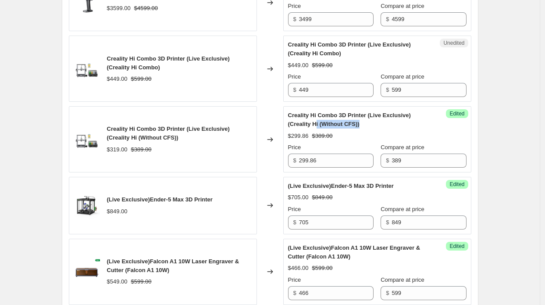
click at [317, 127] on span "Creality Hi Combo 3D Printer (Live Exclusive) (Creality Hi (Without CFS))" at bounding box center [349, 119] width 123 height 15
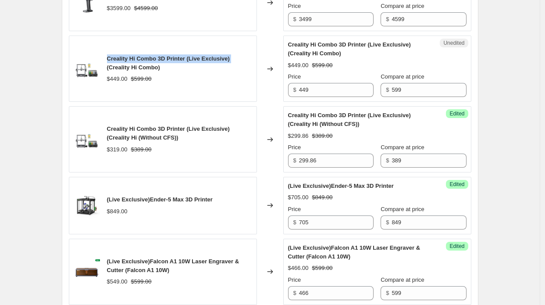
drag, startPoint x: 107, startPoint y: 66, endPoint x: 231, endPoint y: 59, distance: 123.9
click at [231, 59] on div "Creality Hi Combo 3D Printer (Live Exclusive) (Creality Hi Combo) $449.00 $599.…" at bounding box center [163, 69] width 188 height 66
copy span "Creality Hi Combo 3D Printer (Live Exclusive)"
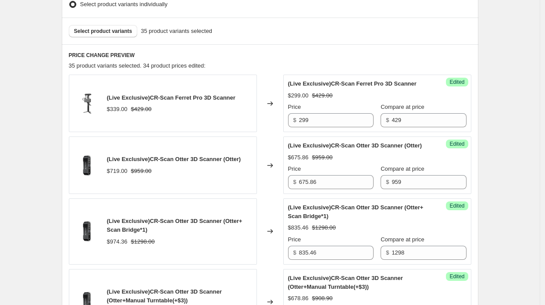
scroll to position [219, 0]
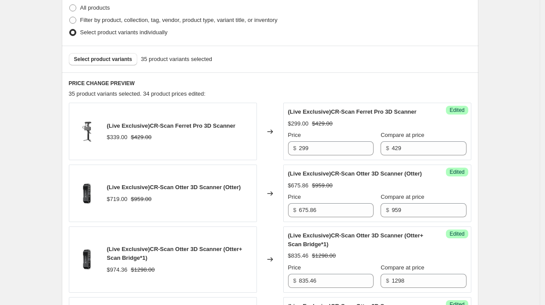
click at [117, 65] on div "Select product variants 35 product variants selected" at bounding box center [270, 59] width 417 height 27
click at [113, 59] on span "Select product variants" at bounding box center [103, 59] width 58 height 7
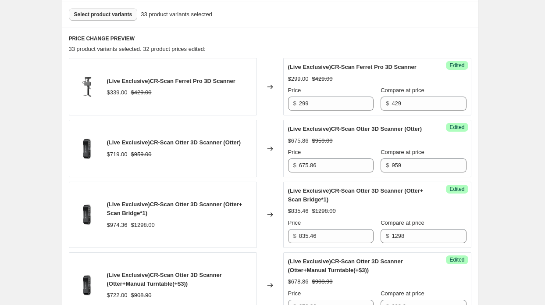
scroll to position [263, 0]
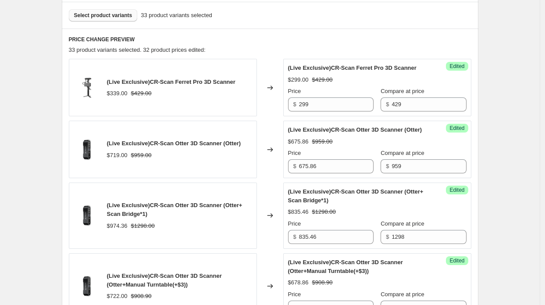
click at [102, 21] on div "Select product variants 33 product variants selected" at bounding box center [270, 15] width 417 height 27
click at [101, 18] on span "Select product variants" at bounding box center [103, 15] width 58 height 7
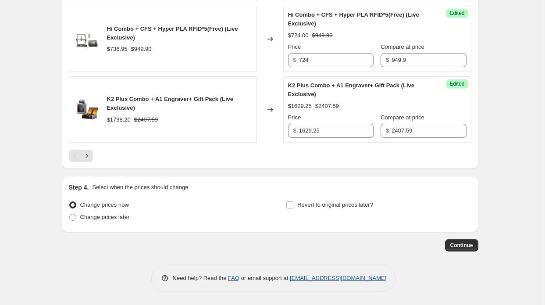
scroll to position [1544, 0]
click at [93, 158] on button "Next" at bounding box center [87, 156] width 12 height 12
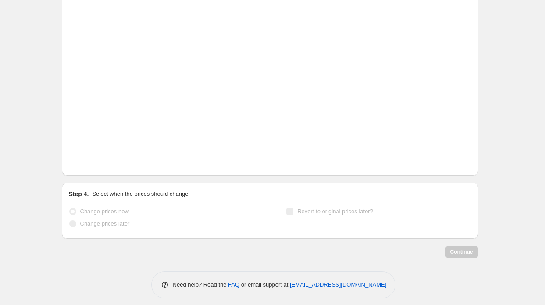
scroll to position [1157, 0]
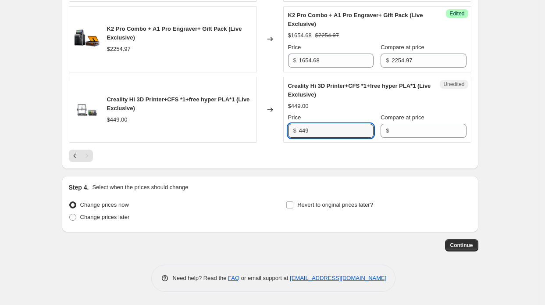
drag, startPoint x: 336, startPoint y: 136, endPoint x: 296, endPoint y: 134, distance: 40.4
click at [296, 134] on div "$ 449" at bounding box center [331, 131] width 86 height 14
drag, startPoint x: 255, startPoint y: 118, endPoint x: 224, endPoint y: 120, distance: 31.6
click at [255, 118] on div "Creality Hi 3D Printer+CFS *1+free hyper PLA*1 (Live Exclusive) $449.00" at bounding box center [163, 110] width 188 height 66
drag, startPoint x: 319, startPoint y: 132, endPoint x: 265, endPoint y: 133, distance: 54.0
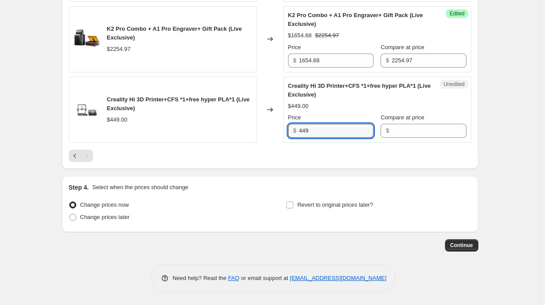
click at [265, 133] on div "Creality Hi 3D Printer+CFS *1+free hyper PLA*1 (Live Exclusive) $449.00 Changed…" at bounding box center [270, 110] width 403 height 66
type input "379"
click at [102, 216] on span "Change prices later" at bounding box center [105, 217] width 50 height 7
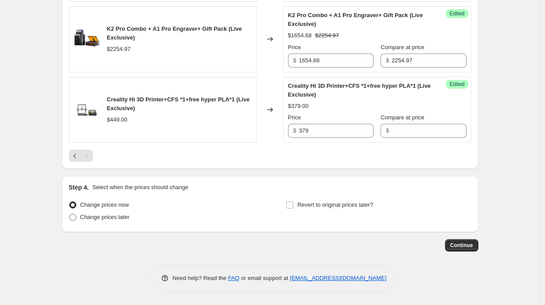
click at [70, 214] on input "Change prices later" at bounding box center [69, 214] width 0 height 0
radio input "true"
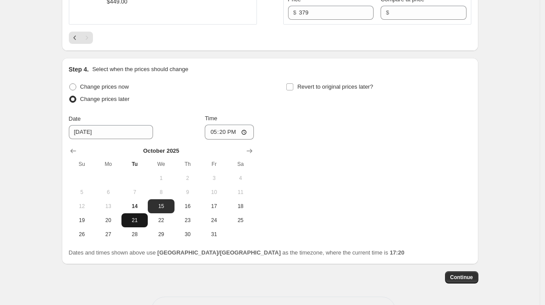
scroll to position [1289, 0]
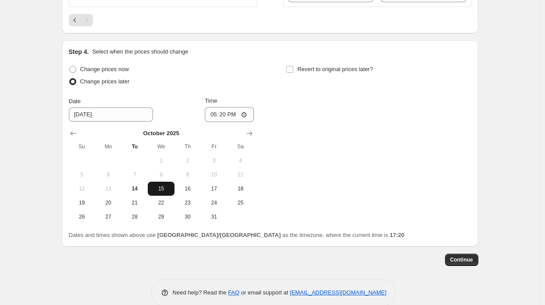
click at [163, 192] on span "15" at bounding box center [160, 188] width 19 height 7
click at [228, 119] on input "17:20" at bounding box center [229, 114] width 49 height 15
type input "08:15"
click at [300, 72] on span "Revert to original prices later?" at bounding box center [335, 69] width 76 height 7
click at [293, 73] on input "Revert to original prices later?" at bounding box center [289, 69] width 7 height 7
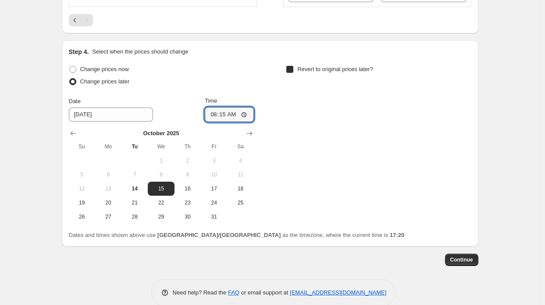
checkbox input "true"
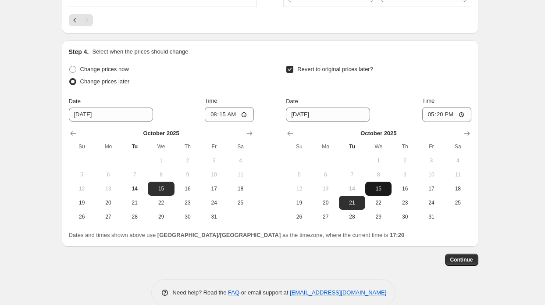
click at [386, 192] on span "15" at bounding box center [378, 188] width 19 height 7
type input "[DATE]"
click at [448, 120] on input "17:20" at bounding box center [446, 114] width 49 height 15
type input "12:45"
click at [459, 263] on span "Continue" at bounding box center [461, 259] width 23 height 7
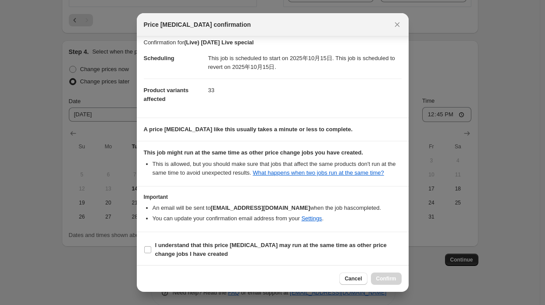
scroll to position [6, 0]
click at [341, 240] on span "I understand that this price [MEDICAL_DATA] may run at the same time as other p…" at bounding box center [278, 249] width 246 height 18
click at [151, 245] on input "I understand that this price [MEDICAL_DATA] may run at the same time as other p…" at bounding box center [147, 248] width 7 height 7
checkbox input "true"
click at [378, 284] on button "Confirm" at bounding box center [386, 278] width 31 height 12
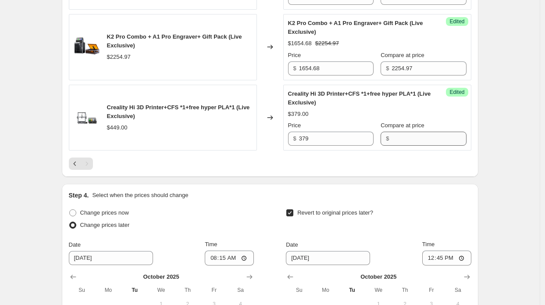
scroll to position [1185, 0]
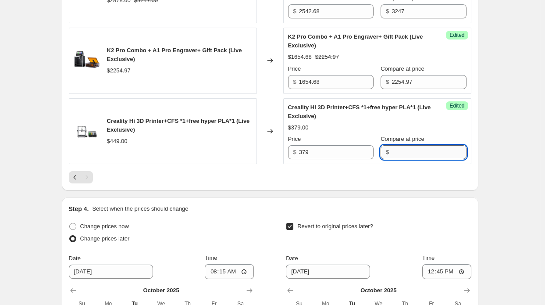
click at [427, 152] on input "Compare at price" at bounding box center [429, 152] width 75 height 14
type input "599"
click at [382, 183] on div at bounding box center [270, 177] width 403 height 12
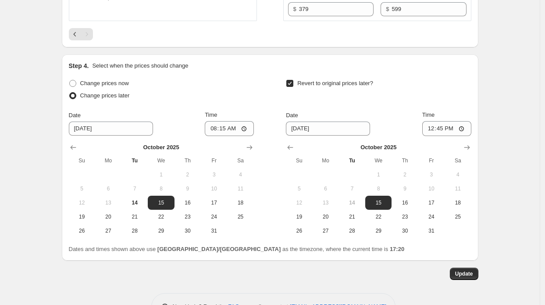
scroll to position [1361, 0]
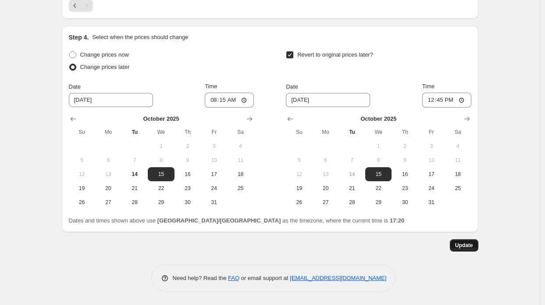
click at [470, 251] on button "Update" at bounding box center [464, 245] width 29 height 12
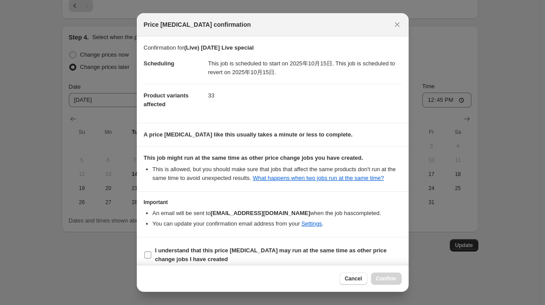
click at [326, 251] on b "I understand that this price [MEDICAL_DATA] may run at the same time as other p…" at bounding box center [271, 254] width 232 height 15
click at [151, 251] on input "I understand that this price [MEDICAL_DATA] may run at the same time as other p…" at bounding box center [147, 254] width 7 height 7
checkbox input "true"
click at [367, 282] on button "Cancel" at bounding box center [353, 278] width 28 height 12
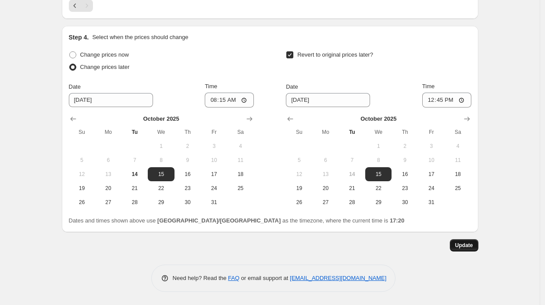
click at [460, 249] on span "Update" at bounding box center [464, 245] width 18 height 7
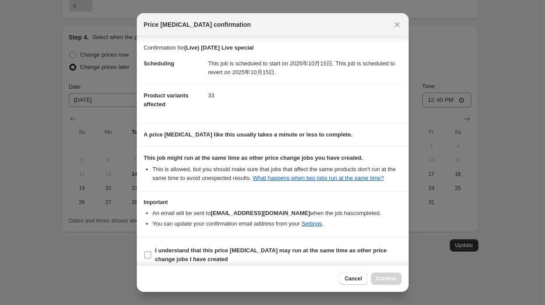
scroll to position [6, 0]
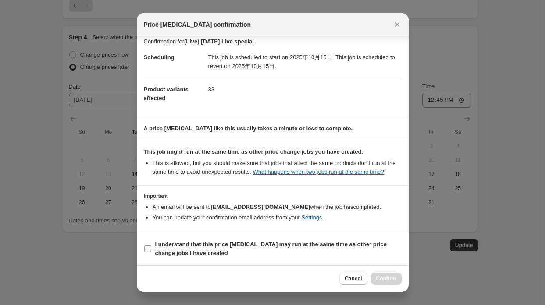
click at [338, 247] on span "I understand that this price [MEDICAL_DATA] may run at the same time as other p…" at bounding box center [278, 249] width 246 height 18
click at [151, 247] on input "I understand that this price [MEDICAL_DATA] may run at the same time as other p…" at bounding box center [147, 248] width 7 height 7
checkbox input "true"
click at [389, 279] on span "Confirm" at bounding box center [386, 278] width 20 height 7
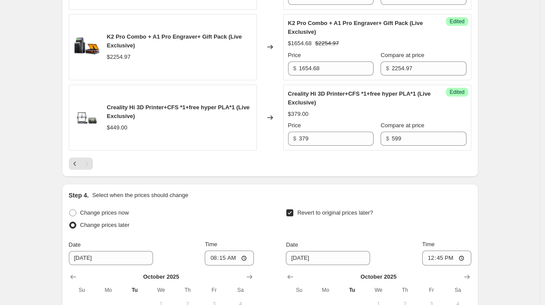
scroll to position [1185, 0]
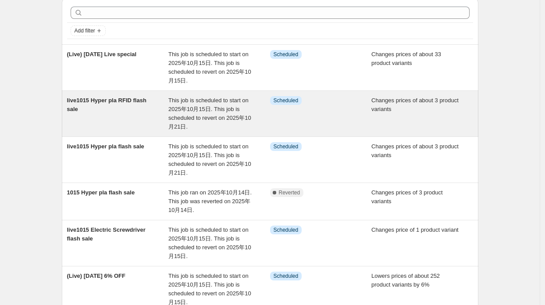
scroll to position [44, 0]
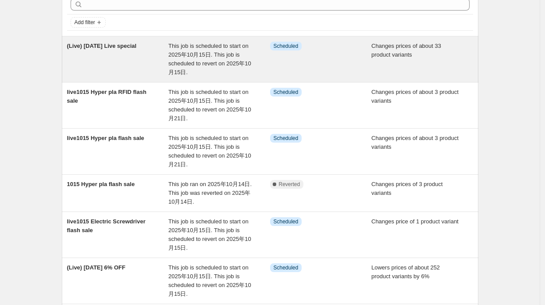
click at [164, 67] on div "(Live) [DATE] Live special" at bounding box center [118, 59] width 102 height 35
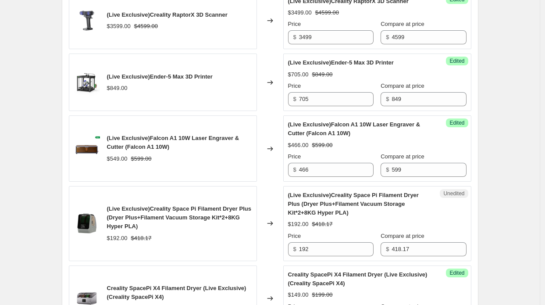
scroll to position [921, 0]
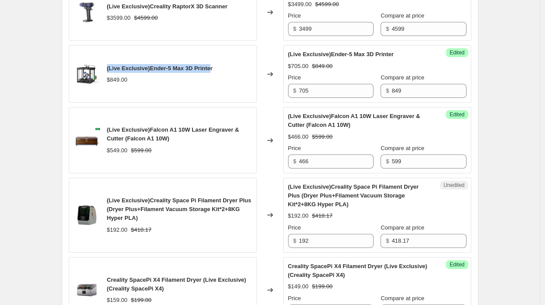
drag, startPoint x: 108, startPoint y: 71, endPoint x: 209, endPoint y: 71, distance: 101.3
click at [209, 71] on div "(Live Exclusive)Ender-5 Max 3D Printer $849.00" at bounding box center [163, 73] width 188 height 57
click at [211, 71] on span "(Live Exclusive)Ender-5 Max 3D Printer" at bounding box center [160, 68] width 106 height 7
drag, startPoint x: 214, startPoint y: 72, endPoint x: 105, endPoint y: 73, distance: 109.2
click at [105, 73] on div "(Live Exclusive)Ender-5 Max 3D Printer $849.00" at bounding box center [163, 73] width 188 height 57
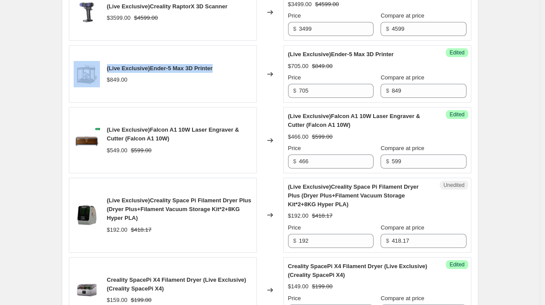
copy div "(Live Exclusive)Ender-5 Max 3D Printer"
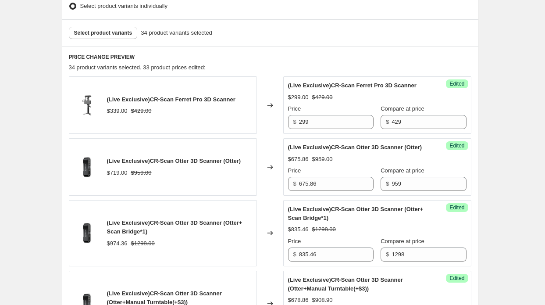
scroll to position [263, 0]
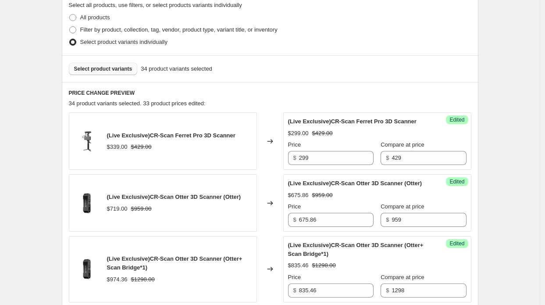
click at [110, 65] on span "Select product variants" at bounding box center [103, 68] width 58 height 7
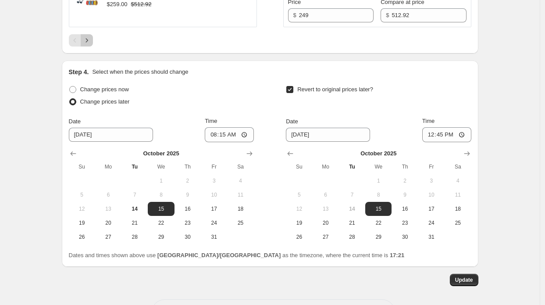
click at [88, 42] on icon "Next" at bounding box center [87, 40] width 2 height 4
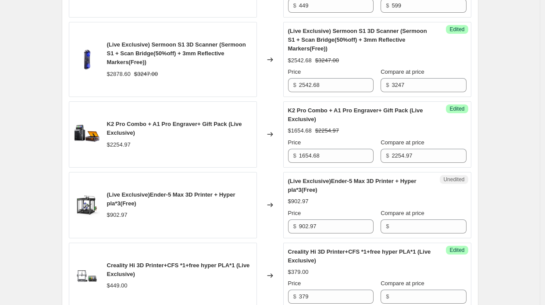
scroll to position [1081, 0]
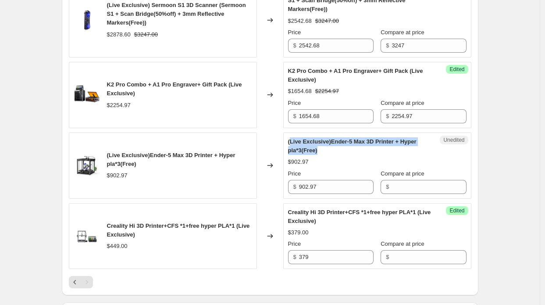
drag, startPoint x: 291, startPoint y: 148, endPoint x: 362, endPoint y: 159, distance: 71.5
click at [362, 155] on div "(Live Exclusive)Ender-5 Max 3D Printer + Hyper pla*3(Free)" at bounding box center [359, 146] width 143 height 18
click at [325, 152] on span "(Live Exclusive)Ender-5 Max 3D Printer + Hyper pla*3(Free)" at bounding box center [352, 145] width 129 height 15
drag, startPoint x: 345, startPoint y: 157, endPoint x: 283, endPoint y: 146, distance: 62.3
click at [283, 146] on div "(Live Exclusive)Ender-5 Max 3D Printer + Hyper pla*3(Free) $902.97 Changed to U…" at bounding box center [270, 165] width 403 height 66
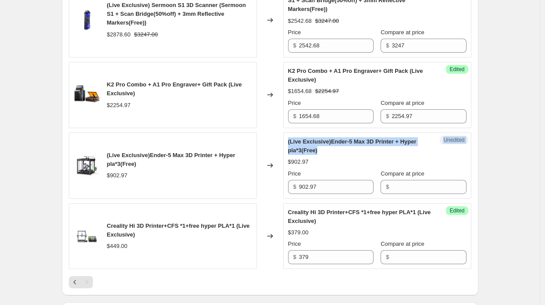
click at [289, 146] on div "Unedited (Live Exclusive)Ender-5 Max 3D Printer + Hyper pla*3(Free) $902.97 Pri…" at bounding box center [377, 165] width 188 height 66
drag, startPoint x: 289, startPoint y: 146, endPoint x: 339, endPoint y: 156, distance: 51.8
click at [339, 156] on div "Unedited (Live Exclusive)Ender-5 Max 3D Printer + Hyper pla*3(Free) $902.97 Pri…" at bounding box center [377, 165] width 188 height 66
copy span "(Live Exclusive)Ender-5 Max 3D Printer + Hyper pla*3(Free)"
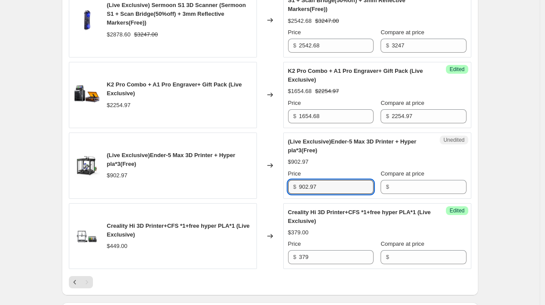
drag, startPoint x: 331, startPoint y: 193, endPoint x: 290, endPoint y: 183, distance: 42.1
click at [290, 183] on div "Price $ 902.97" at bounding box center [331, 181] width 86 height 25
paste input "649"
type input "649"
click at [272, 177] on div "Changed to" at bounding box center [270, 165] width 26 height 66
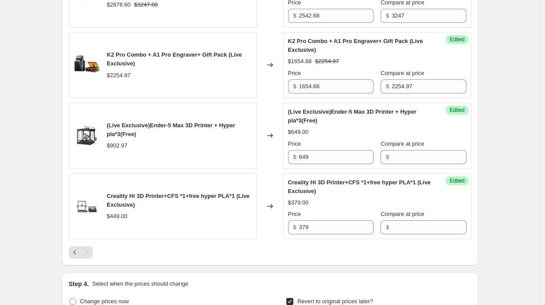
scroll to position [1125, 0]
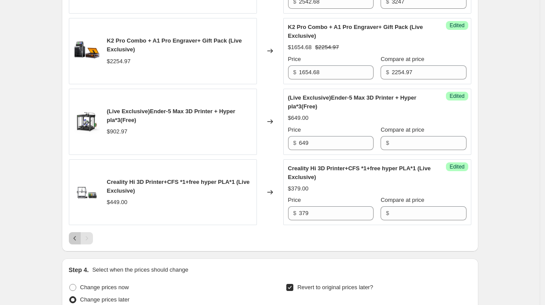
click at [76, 240] on icon "Previous" at bounding box center [75, 238] width 9 height 9
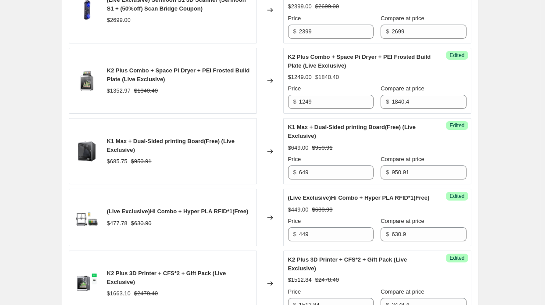
scroll to position [1212, 0]
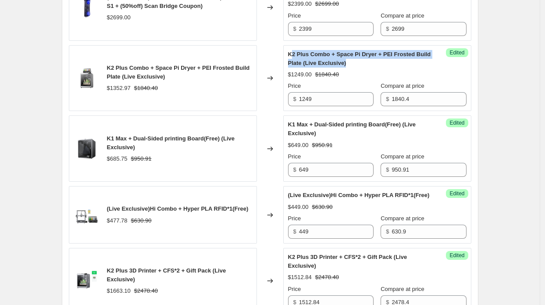
drag, startPoint x: 295, startPoint y: 55, endPoint x: 383, endPoint y: 68, distance: 89.1
click at [383, 68] on div "K2 Plus Combo + Space Pi Dryer + PEI Frosted Build Plate (Live Exclusive)" at bounding box center [359, 59] width 143 height 18
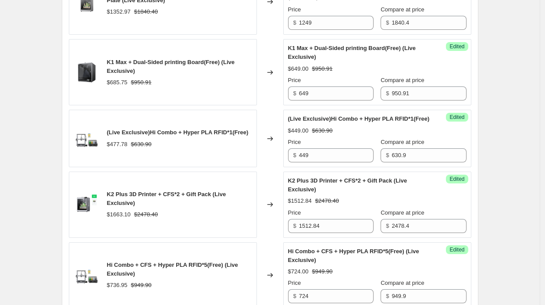
scroll to position [1300, 0]
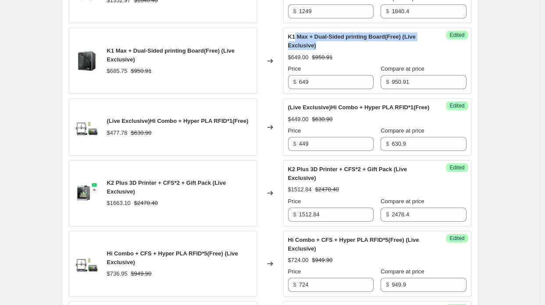
drag, startPoint x: 296, startPoint y: 41, endPoint x: 357, endPoint y: 53, distance: 61.6
click at [357, 50] on div "K1 Max + Dual-Sided printing Board(Free) (Live Exclusive)" at bounding box center [359, 41] width 143 height 18
drag, startPoint x: 339, startPoint y: 50, endPoint x: 289, endPoint y: 43, distance: 50.6
click at [289, 43] on div "Success Edited K1 Max + Dual-Sided printing Board(Free) (Live Exclusive) $649.0…" at bounding box center [377, 61] width 188 height 66
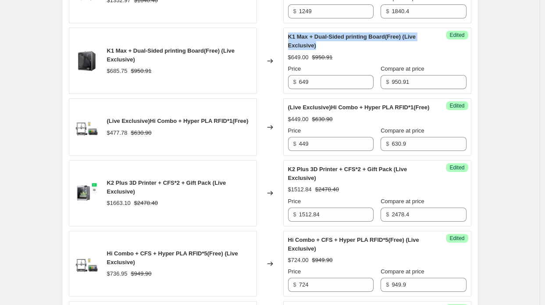
click at [289, 43] on div "Success Edited K1 Max + Dual-Sided printing Board(Free) (Live Exclusive) $649.0…" at bounding box center [377, 61] width 188 height 66
click at [262, 47] on div "Changed to" at bounding box center [270, 61] width 26 height 66
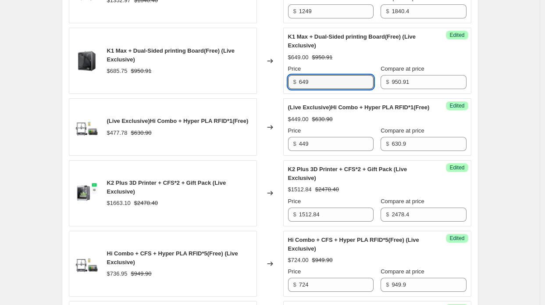
drag, startPoint x: 315, startPoint y: 88, endPoint x: 281, endPoint y: 88, distance: 34.6
click at [281, 88] on div "K1 Max + Dual-Sided printing Board(Free) (Live Exclusive) $685.75 $950.91 Chang…" at bounding box center [270, 61] width 403 height 66
type input "629"
click at [261, 104] on div "Changed to" at bounding box center [270, 126] width 26 height 57
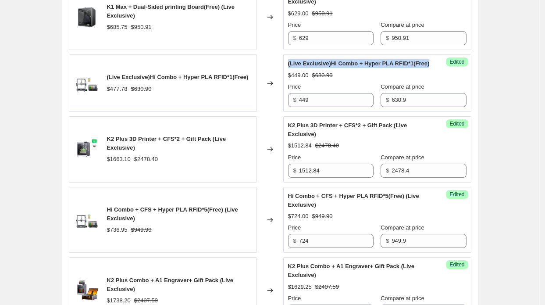
drag, startPoint x: 291, startPoint y: 68, endPoint x: 330, endPoint y: 74, distance: 39.5
click at [330, 68] on div "(Live Exclusive)Hi Combo + Hyper PLA RFID*1(Free)" at bounding box center [359, 63] width 143 height 9
copy span "(Live Exclusive)Hi Combo + Hyper PLA RFID*1(Free)"
click at [247, 68] on div "(Live Exclusive)Hi Combo + Hyper PLA RFID*1(Free) $477.78 $630.90" at bounding box center [163, 82] width 188 height 57
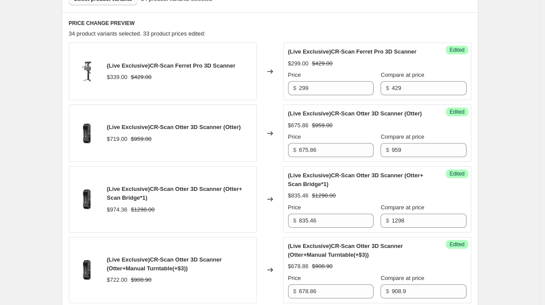
scroll to position [204, 0]
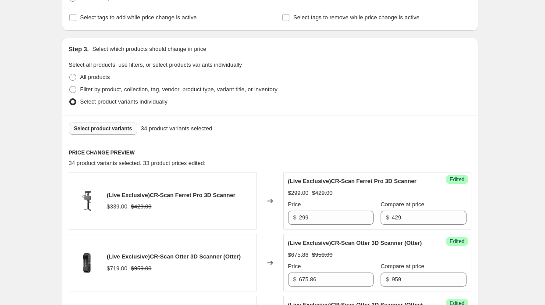
click at [113, 125] on span "Select product variants" at bounding box center [103, 128] width 58 height 7
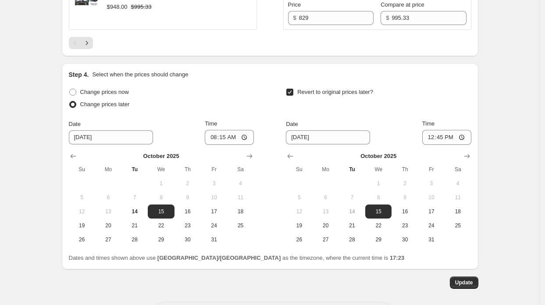
scroll to position [1756, 0]
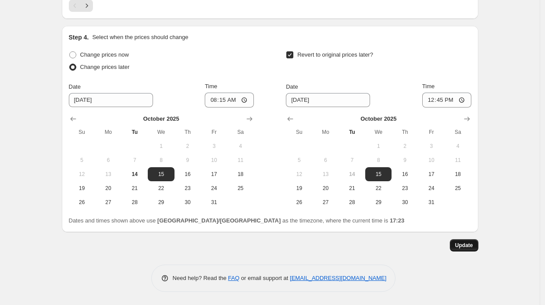
click at [458, 243] on span "Update" at bounding box center [464, 245] width 18 height 7
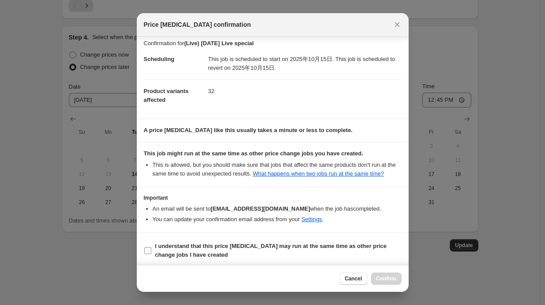
scroll to position [6, 0]
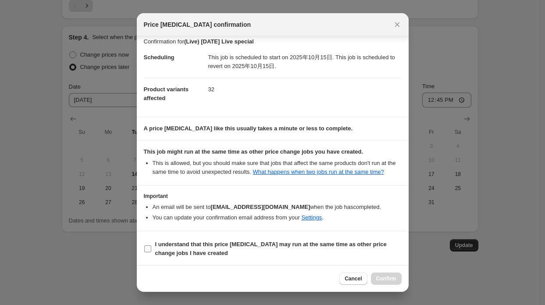
click at [368, 243] on b "I understand that this price [MEDICAL_DATA] may run at the same time as other p…" at bounding box center [271, 248] width 232 height 15
click at [151, 245] on input "I understand that this price [MEDICAL_DATA] may run at the same time as other p…" at bounding box center [147, 248] width 7 height 7
checkbox input "true"
click at [393, 280] on span "Confirm" at bounding box center [386, 278] width 20 height 7
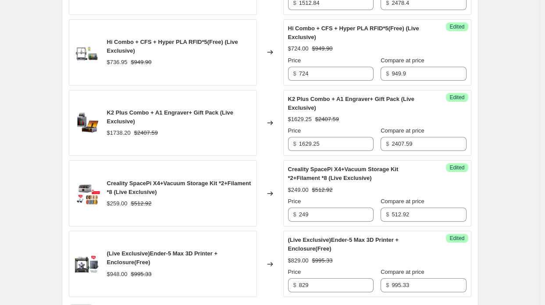
scroll to position [1493, 0]
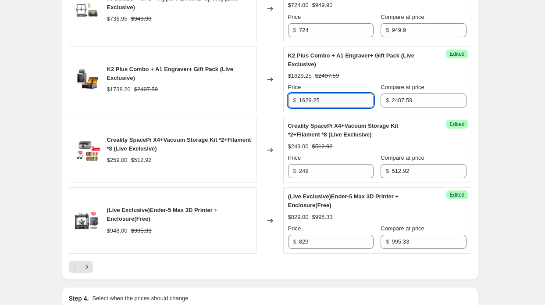
drag, startPoint x: 327, startPoint y: 106, endPoint x: 303, endPoint y: 105, distance: 24.6
click at [303, 105] on input "1629.25" at bounding box center [336, 100] width 75 height 14
paste input "599.99"
type input "1599.99"
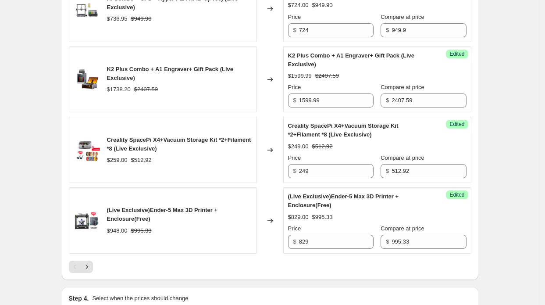
click at [164, 133] on div "Creality SpacePi X4+Vacuum Storage Kit *2+Filament *8 (Live Exclusive) $259.00 …" at bounding box center [163, 150] width 188 height 66
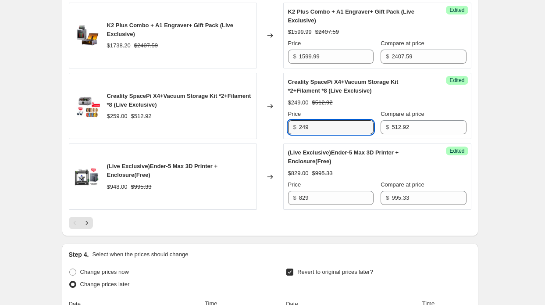
drag, startPoint x: 323, startPoint y: 133, endPoint x: 268, endPoint y: 121, distance: 55.6
click at [268, 121] on div "Creality SpacePi X4+Vacuum Storage Kit *2+Filament *8 (Live Exclusive) $259.00 …" at bounding box center [270, 106] width 403 height 66
type input "227"
click at [233, 139] on div "Creality SpacePi X4+Vacuum Storage Kit *2+Filament *8 (Live Exclusive) $259.00 …" at bounding box center [163, 106] width 188 height 66
click at [180, 179] on div "(Live Exclusive)Ender-5 Max 3D Printer + Enclosure(Free)" at bounding box center [179, 171] width 145 height 18
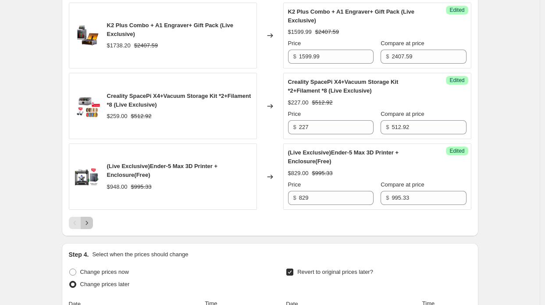
click at [93, 225] on button "Next" at bounding box center [87, 223] width 12 height 12
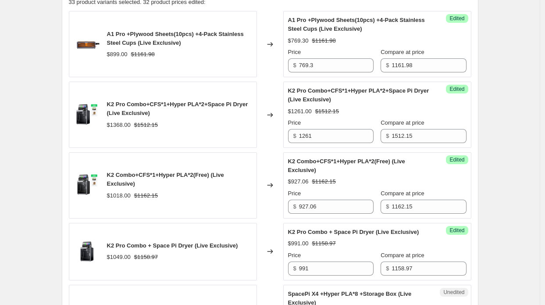
scroll to position [416, 0]
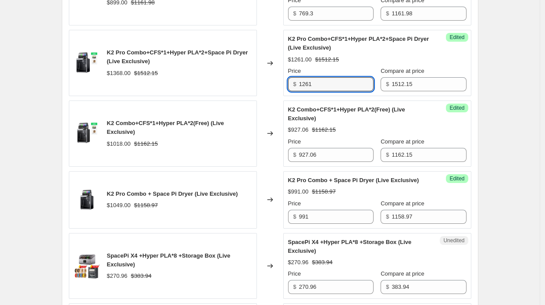
drag, startPoint x: 324, startPoint y: 86, endPoint x: 292, endPoint y: 82, distance: 32.2
click at [292, 82] on div "$ 1261" at bounding box center [331, 84] width 86 height 14
type input "1235"
click at [250, 109] on div "K2 Combo+CFS*1+Hyper PLA*2(Free) (Live Exclusive) $1018.00 $1162.15" at bounding box center [163, 133] width 188 height 66
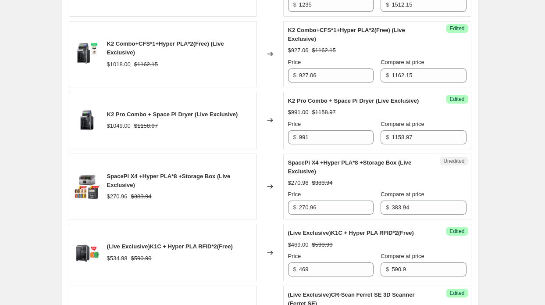
scroll to position [504, 0]
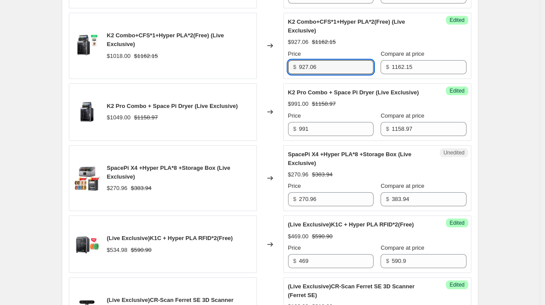
drag, startPoint x: 325, startPoint y: 67, endPoint x: 289, endPoint y: 64, distance: 35.2
click at [289, 64] on div "Success Edited K2 Combo+CFS*1+Hyper PLA*2(Free) (Live Exclusive) $927.06 $1162.…" at bounding box center [377, 46] width 188 height 66
paste input "869"
type input "869"
click at [272, 71] on div "Changed to" at bounding box center [270, 46] width 26 height 66
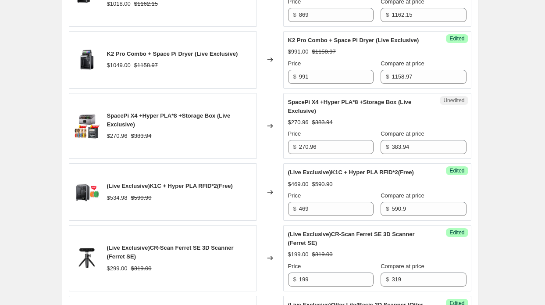
scroll to position [548, 0]
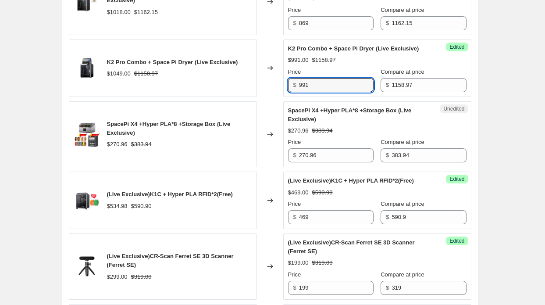
paste input "65.08"
drag, startPoint x: 316, startPoint y: 93, endPoint x: 298, endPoint y: 93, distance: 18.0
click at [298, 92] on div "$ 965.08" at bounding box center [331, 85] width 86 height 14
type input "965.08"
click at [276, 117] on div "Changed to" at bounding box center [270, 134] width 26 height 66
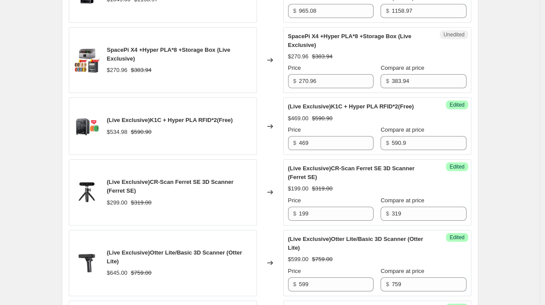
scroll to position [636, 0]
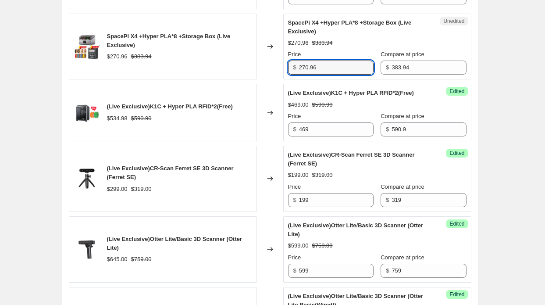
drag, startPoint x: 322, startPoint y: 77, endPoint x: 286, endPoint y: 76, distance: 36.4
click at [286, 76] on div "Unedited SpacePi X4 +Hyper PLA*8 +Storage Box (Live Exclusive) $270.96 $383.94 …" at bounding box center [377, 47] width 188 height 66
type input "254"
click at [268, 89] on div "A1 Pro +Plywood Sheets(10pcs) +4-Pack Stainless Steel Cups (Live Exclusive) $89…" at bounding box center [270, 191] width 403 height 903
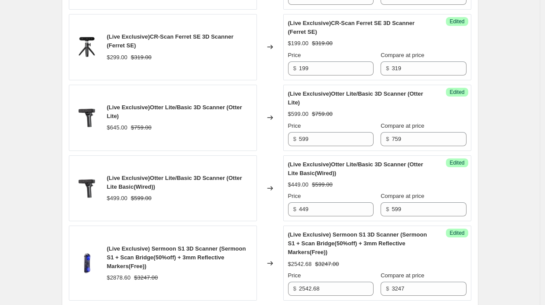
scroll to position [723, 0]
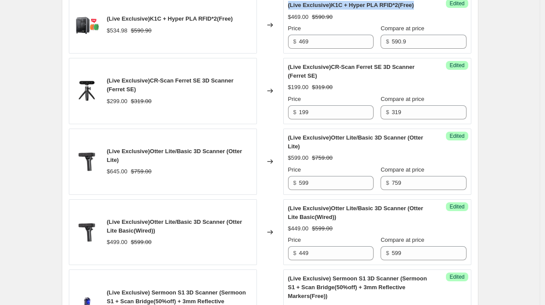
drag, startPoint x: 289, startPoint y: 13, endPoint x: 417, endPoint y: 11, distance: 128.1
click at [417, 11] on div "Success Edited (Live Exclusive)K1C + Hyper PLA RFID*2(Free) $469.00 $590.90 Pri…" at bounding box center [377, 24] width 188 height 57
click at [259, 38] on div "Changed to" at bounding box center [270, 24] width 26 height 57
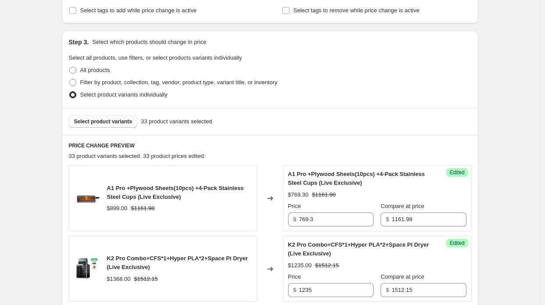
scroll to position [197, 0]
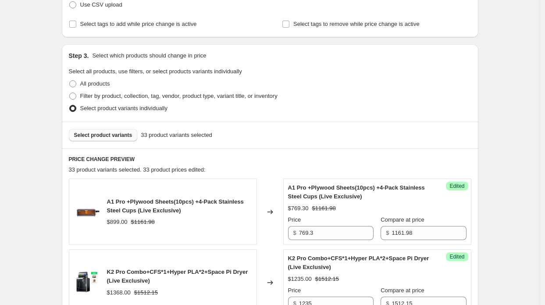
click at [100, 130] on button "Select product variants" at bounding box center [103, 135] width 69 height 12
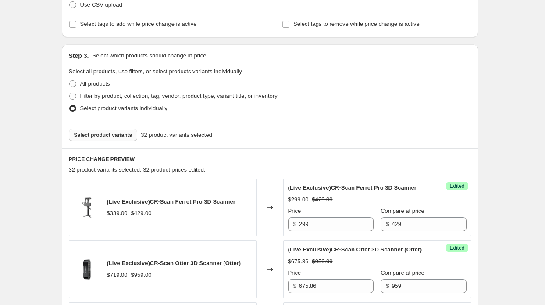
click at [96, 137] on span "Select product variants" at bounding box center [103, 135] width 58 height 7
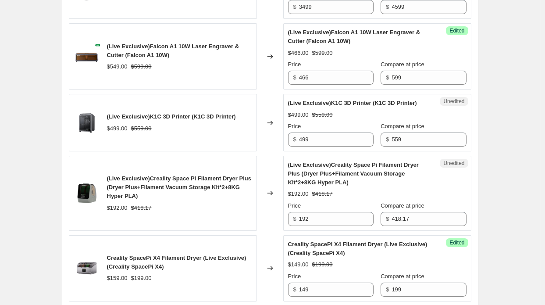
scroll to position [943, 0]
drag, startPoint x: 313, startPoint y: 142, endPoint x: 289, endPoint y: 146, distance: 24.9
click at [289, 146] on div "Unedited (Live Exclusive)K1C 3D Printer (K1C 3D Printer) $499.00 $559.00 Price …" at bounding box center [377, 122] width 188 height 57
type input "429"
click at [247, 176] on div "(Live Exclusive)Creality Space Pi Filament Dryer Plus (Dryer Plus+Filament Vacu…" at bounding box center [163, 193] width 188 height 75
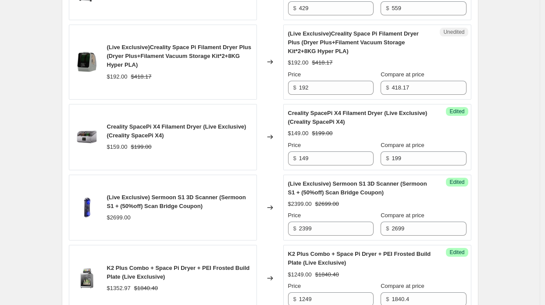
scroll to position [1118, 0]
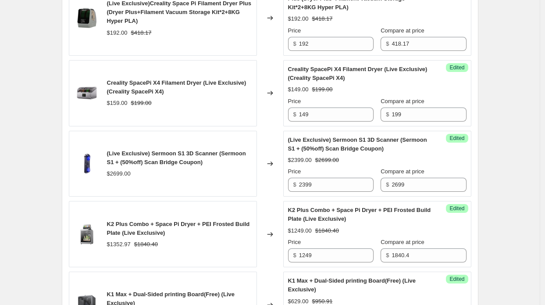
click at [193, 140] on div "(Live Exclusive) Sermoon S1 3D Scanner (Sermoon S1 + (50%off) Scan Bridge Coupo…" at bounding box center [163, 164] width 188 height 66
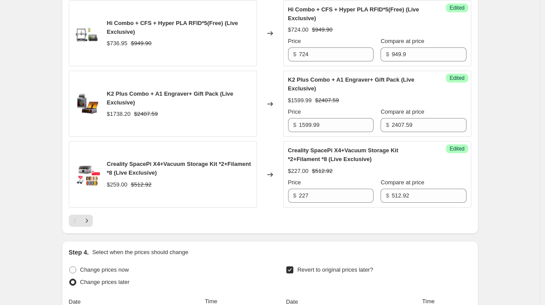
scroll to position [1600, 0]
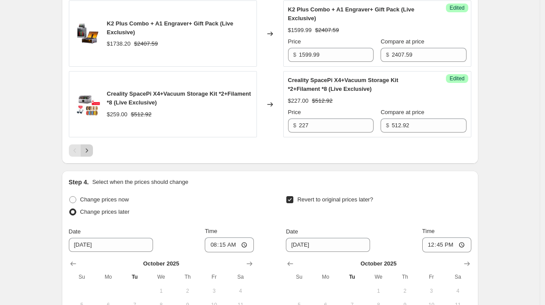
click at [91, 151] on icon "Next" at bounding box center [86, 150] width 9 height 9
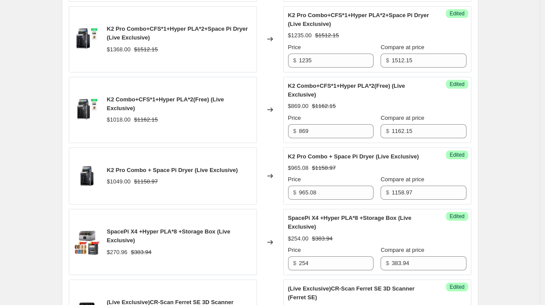
scroll to position [510, 0]
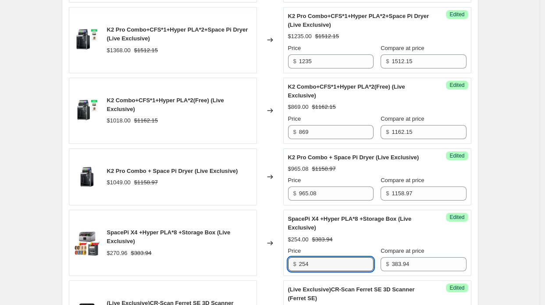
drag, startPoint x: 306, startPoint y: 268, endPoint x: 268, endPoint y: 261, distance: 38.4
click at [268, 261] on div "SpacePi X4 +Hyper PLA*8 +Storage Box (Live Exclusive) $270.96 $383.94 Changed t…" at bounding box center [270, 243] width 403 height 66
paste input "48.96"
type input "248.96"
click at [240, 246] on div "SpacePi X4 +Hyper PLA*8 +Storage Box (Live Exclusive)" at bounding box center [179, 237] width 145 height 18
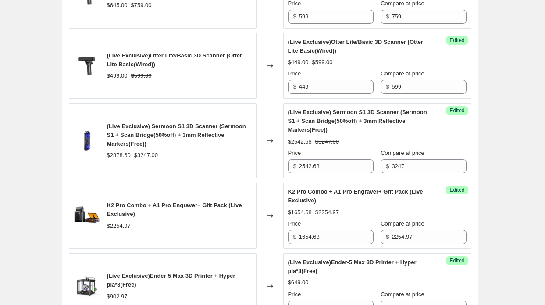
scroll to position [1036, 0]
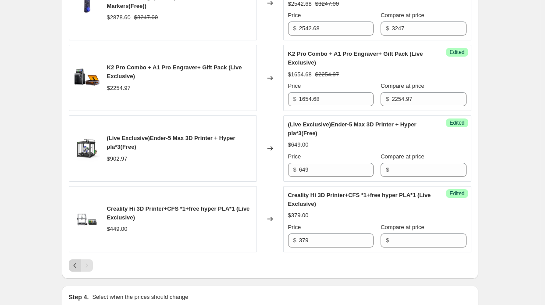
click at [78, 266] on icon "Previous" at bounding box center [75, 265] width 9 height 9
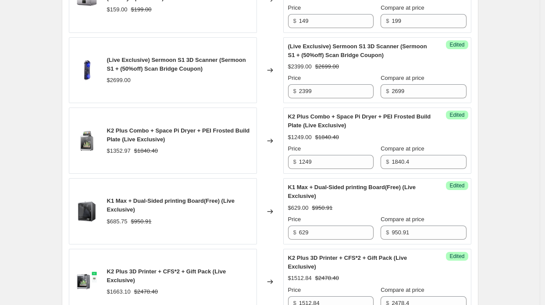
scroll to position [1601, 0]
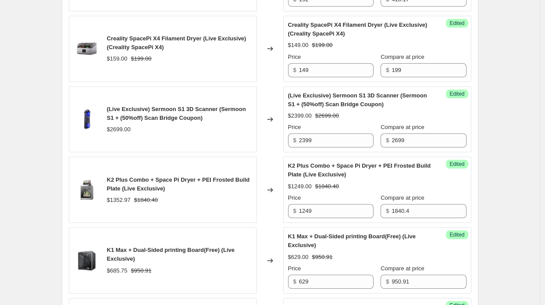
click at [178, 133] on div "$2699.00" at bounding box center [179, 129] width 145 height 9
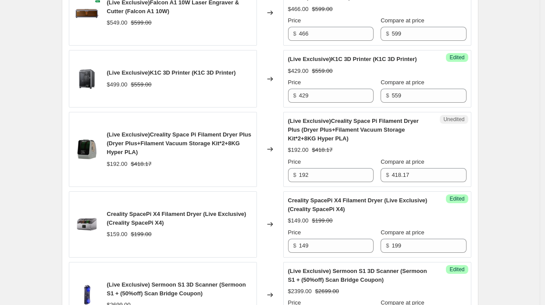
scroll to position [811, 0]
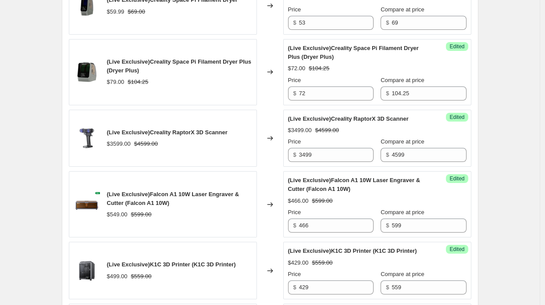
click at [107, 113] on div "(Live Exclusive)CR-Scan Ferret Pro 3D Scanner $339.00 $429.00 Changed to Succes…" at bounding box center [270, 261] width 403 height 1362
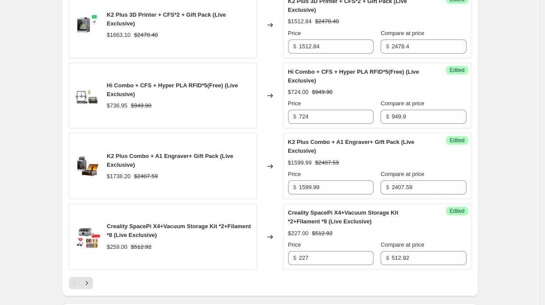
scroll to position [1513, 0]
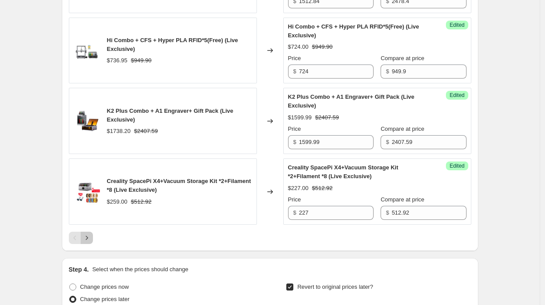
click at [91, 242] on icon "Next" at bounding box center [86, 237] width 9 height 9
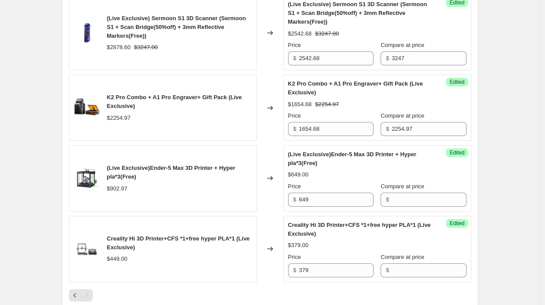
scroll to position [993, 0]
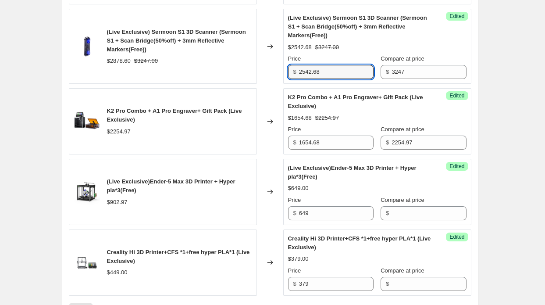
paste input "0"
drag, startPoint x: 323, startPoint y: 79, endPoint x: 276, endPoint y: 73, distance: 47.7
click at [276, 73] on div "(Live Exclusive) Sermoon S1 3D Scanner (Sermoon S1 + Scan Bridge(50%off) + 3mm …" at bounding box center [270, 46] width 403 height 75
type input "2502.68"
click at [257, 84] on div "(Live Exclusive) Sermoon S1 3D Scanner (Sermoon S1 + Scan Bridge(50%off) + 3mm …" at bounding box center [163, 46] width 188 height 75
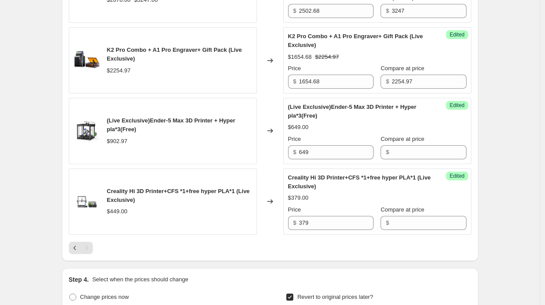
scroll to position [1080, 0]
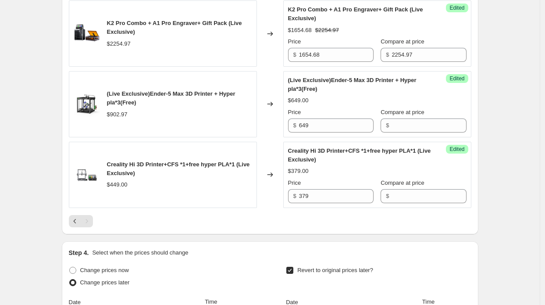
click at [293, 21] on span "K2 Pro Combo + A1 Pro Engraver+ Gift Pack (Live Exclusive)" at bounding box center [355, 13] width 135 height 15
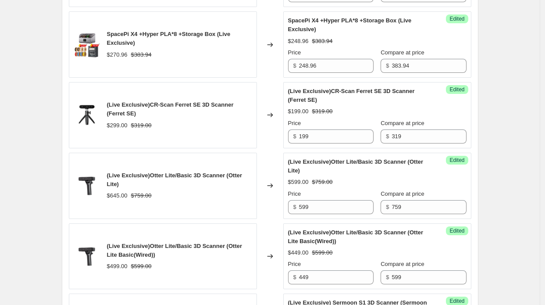
scroll to position [773, 0]
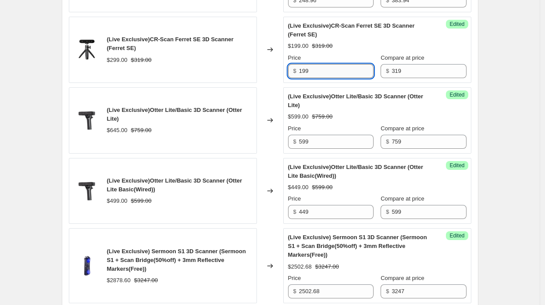
click at [317, 78] on input "199" at bounding box center [336, 71] width 75 height 14
drag, startPoint x: 325, startPoint y: 74, endPoint x: 276, endPoint y: 74, distance: 48.7
click at [276, 74] on div "(Live Exclusive)CR-Scan Ferret SE 3D Scanner (Ferret SE) $299.00 $319.00 Change…" at bounding box center [270, 50] width 403 height 66
type input "169"
click at [263, 77] on div "Changed to" at bounding box center [270, 50] width 26 height 66
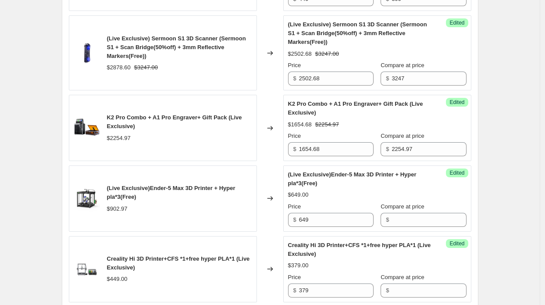
scroll to position [1036, 0]
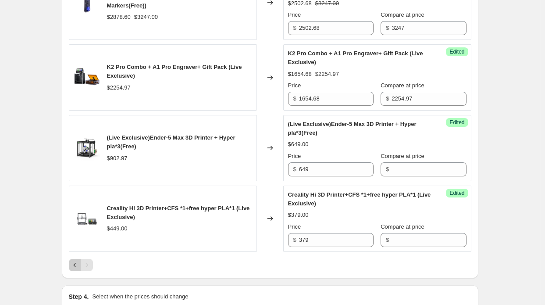
click at [75, 267] on icon "Previous" at bounding box center [75, 265] width 9 height 9
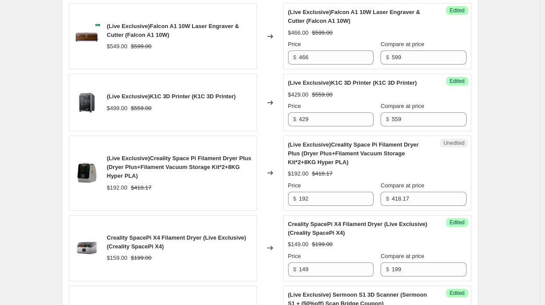
scroll to position [861, 0]
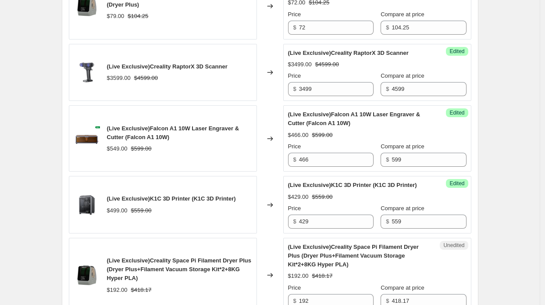
click at [158, 140] on span "(Live Exclusive)Falcon A1 10W Laser Engraver & Cutter (Falcon A1 10W)" at bounding box center [173, 132] width 132 height 15
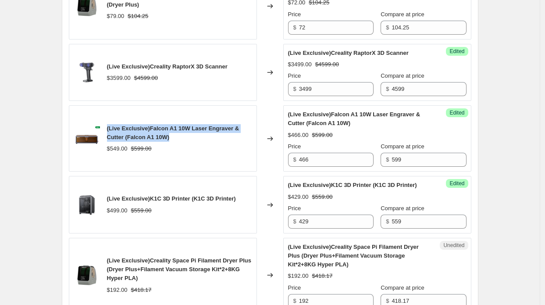
drag, startPoint x: 109, startPoint y: 136, endPoint x: 192, endPoint y: 139, distance: 82.5
click at [192, 139] on div "(Live Exclusive)Falcon A1 10W Laser Engraver & Cutter (Falcon A1 10W)" at bounding box center [179, 133] width 145 height 18
click at [168, 130] on span "(Live Exclusive)Falcon A1 10W Laser Engraver & Cutter (Falcon A1 10W)" at bounding box center [173, 132] width 132 height 15
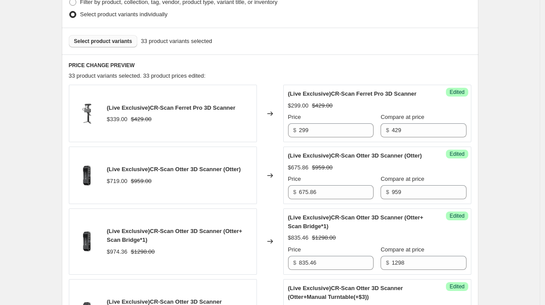
scroll to position [203, 0]
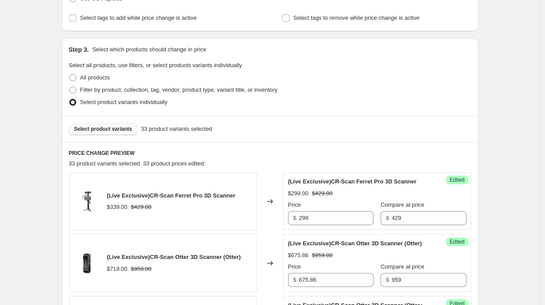
click at [115, 129] on span "Select product variants" at bounding box center [103, 128] width 58 height 7
click at [131, 132] on button "Select product variants" at bounding box center [103, 129] width 69 height 12
click at [97, 131] on span "Select product variants" at bounding box center [103, 128] width 58 height 7
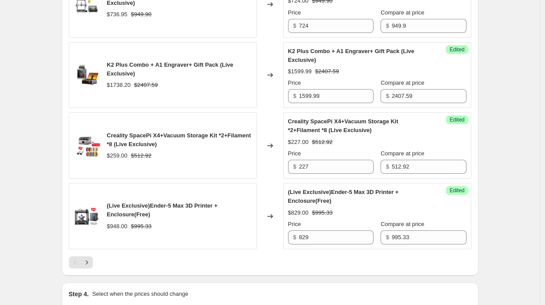
scroll to position [1475, 0]
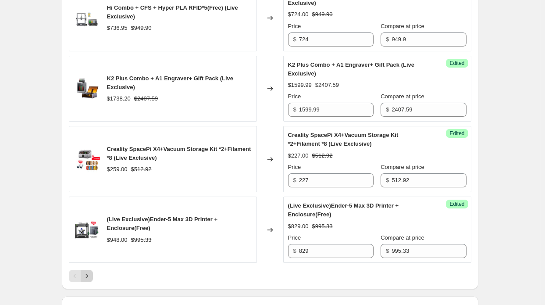
click at [91, 277] on icon "Next" at bounding box center [86, 275] width 9 height 9
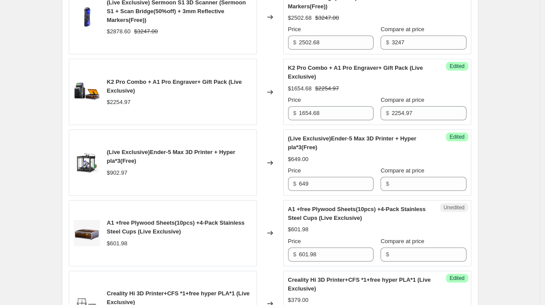
scroll to position [993, 0]
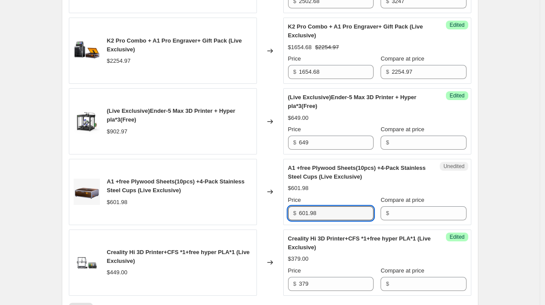
drag, startPoint x: 324, startPoint y: 217, endPoint x: 285, endPoint y: 217, distance: 39.0
click at [285, 217] on div "Unedited A1 +free Plywood Sheets(10pcs) +4-Pack Stainless Steel Cups (Live Excl…" at bounding box center [377, 192] width 188 height 66
click at [403, 220] on input "Compare at price" at bounding box center [429, 213] width 75 height 14
paste input "601.98"
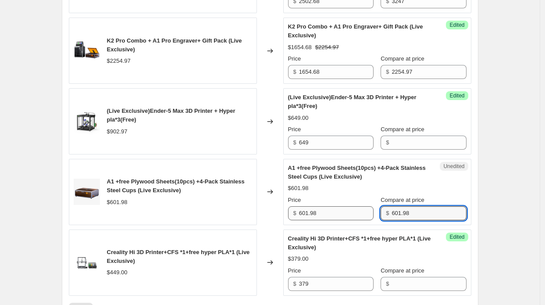
type input "601.98"
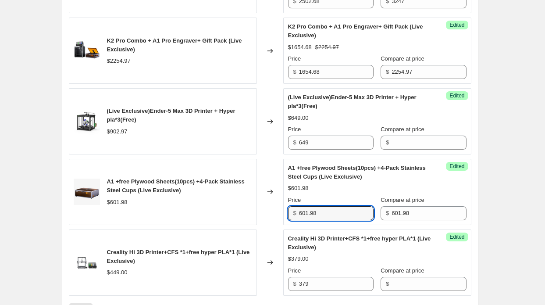
drag, startPoint x: 363, startPoint y: 222, endPoint x: 282, endPoint y: 221, distance: 80.3
click at [282, 221] on div "A1 +free Plywood Sheets(10pcs) +4-Pack Stainless Steel Cups (Live Exclusive) $6…" at bounding box center [270, 192] width 403 height 66
type input "466"
click at [255, 213] on div "A1 +free Plywood Sheets(10pcs) +4-Pack Stainless Steel Cups (Live Exclusive) $6…" at bounding box center [163, 192] width 188 height 66
click at [134, 167] on div "A1 +free Plywood Sheets(10pcs) +4-Pack Stainless Steel Cups (Live Exclusive) $6…" at bounding box center [163, 192] width 188 height 66
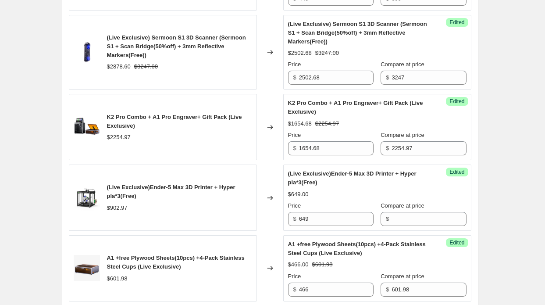
scroll to position [905, 0]
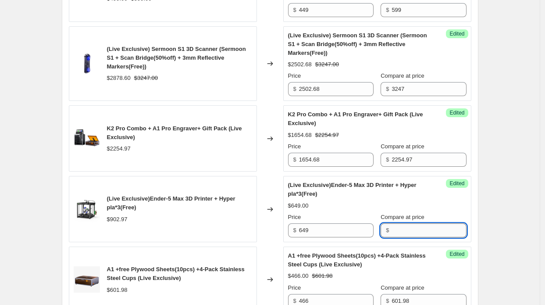
click at [398, 237] on input "Compare at price" at bounding box center [429, 230] width 75 height 14
click at [363, 236] on input "649" at bounding box center [336, 230] width 75 height 14
click at [262, 211] on div "Changed to" at bounding box center [270, 209] width 26 height 66
drag, startPoint x: 398, startPoint y: 240, endPoint x: 361, endPoint y: 236, distance: 37.0
click at [361, 236] on div "Price $ 649 Compare at price $ 859" at bounding box center [377, 225] width 179 height 25
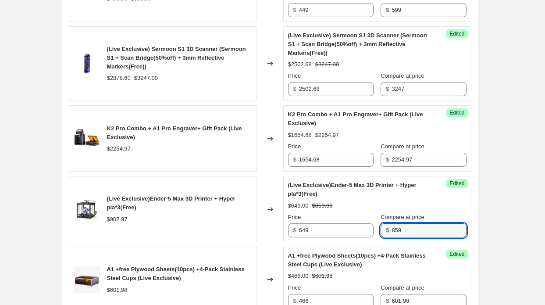
paste input "902.97"
type input "902.97"
click at [175, 189] on div "(Live Exclusive)Ender-5 Max 3D Printer + Hyper pla*3(Free) $902.97" at bounding box center [163, 209] width 188 height 66
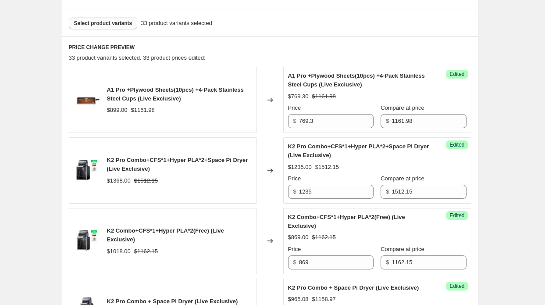
scroll to position [247, 0]
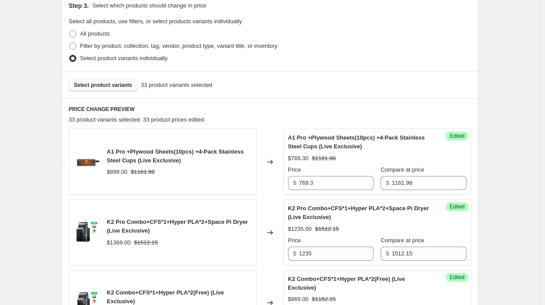
click at [96, 86] on span "Select product variants" at bounding box center [103, 85] width 58 height 7
click at [102, 85] on span "Select product variants" at bounding box center [103, 85] width 58 height 7
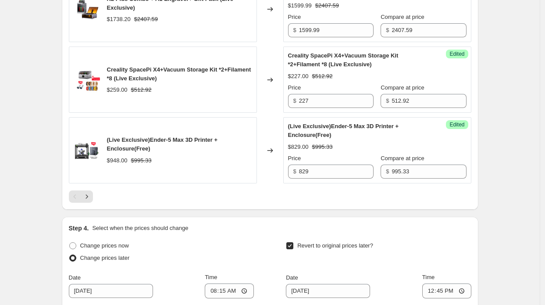
scroll to position [1563, 0]
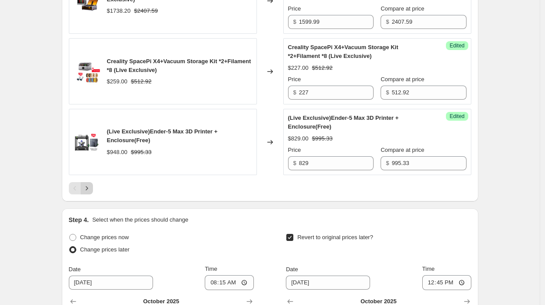
click at [91, 192] on icon "Next" at bounding box center [86, 188] width 9 height 9
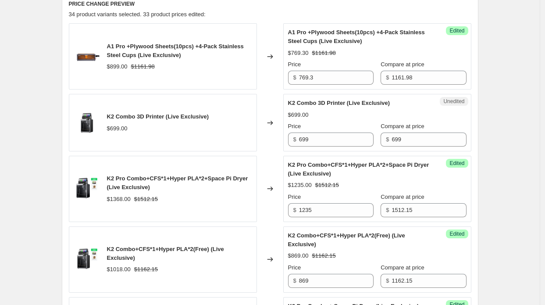
scroll to position [308, 0]
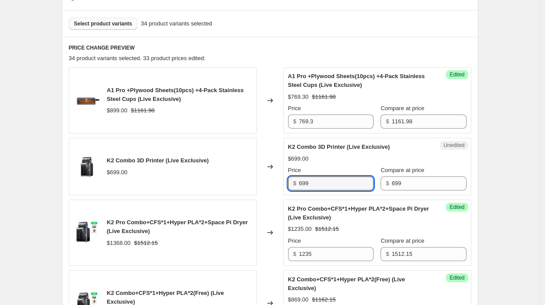
drag, startPoint x: 297, startPoint y: 182, endPoint x: 287, endPoint y: 182, distance: 10.1
click at [287, 182] on div "Unedited K2 Combo 3D Printer (Live Exclusive) $699.00 Price $ 699 Compare at pr…" at bounding box center [377, 166] width 188 height 57
type input "599"
click at [245, 176] on div "K2 Combo 3D Printer (Live Exclusive) $699.00" at bounding box center [163, 166] width 188 height 57
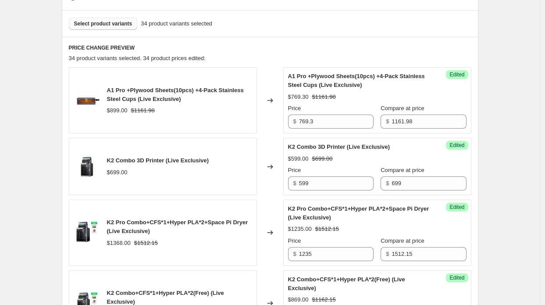
click at [112, 25] on span "Select product variants" at bounding box center [103, 23] width 58 height 7
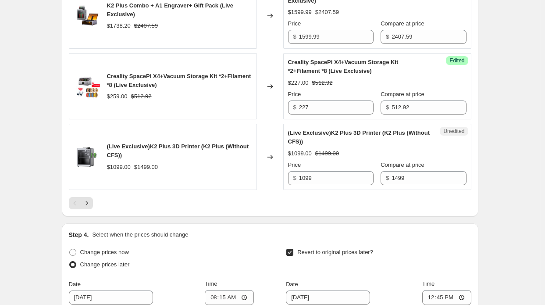
scroll to position [1580, 0]
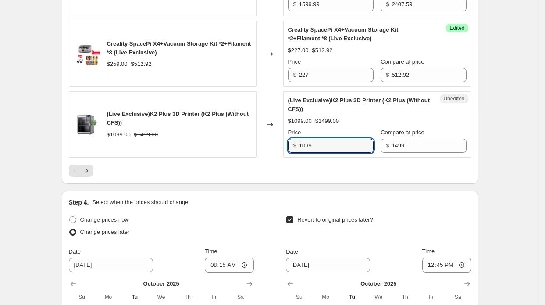
drag, startPoint x: 318, startPoint y: 149, endPoint x: 279, endPoint y: 143, distance: 39.6
click at [278, 143] on div "(Live Exclusive)K2 Plus 3D Printer (K2 Plus (Without CFS)) $1099.00 $1499.00 Ch…" at bounding box center [270, 124] width 403 height 66
type input "999"
drag, startPoint x: 281, startPoint y: 170, endPoint x: 280, endPoint y: 177, distance: 7.0
click at [280, 170] on div at bounding box center [270, 170] width 403 height 12
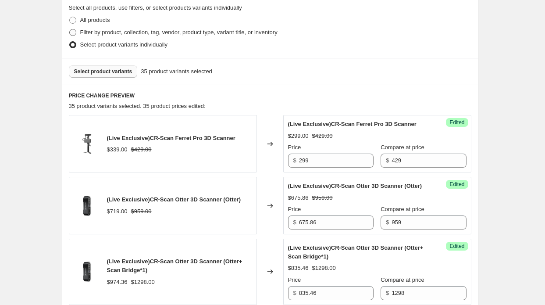
scroll to position [177, 0]
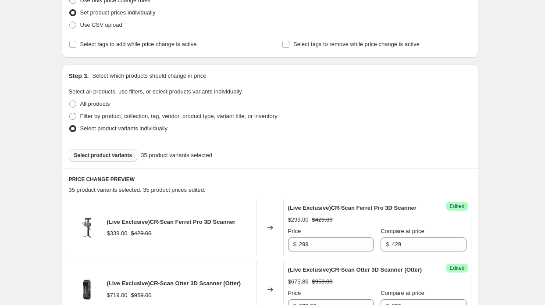
click at [100, 162] on div "Select product variants 35 product variants selected" at bounding box center [270, 155] width 417 height 27
click at [100, 160] on button "Select product variants" at bounding box center [103, 155] width 69 height 12
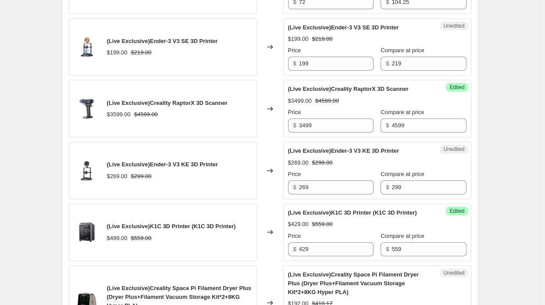
scroll to position [878, 0]
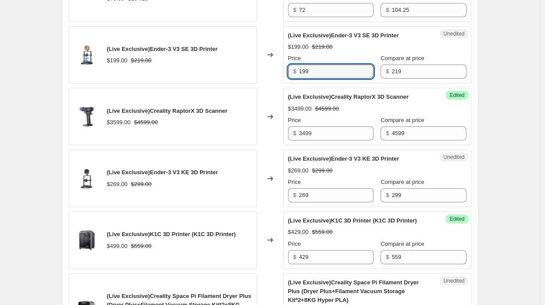
drag, startPoint x: 311, startPoint y: 73, endPoint x: 289, endPoint y: 75, distance: 21.5
click at [289, 75] on div "Unedited (Live Exclusive)Ender-3 V3 SE 3D Printer $199.00 $219.00 Price $ 199 C…" at bounding box center [377, 54] width 188 height 57
paste input "15"
click at [267, 79] on div "Changed to" at bounding box center [270, 54] width 26 height 57
drag, startPoint x: 308, startPoint y: 77, endPoint x: 291, endPoint y: 77, distance: 17.1
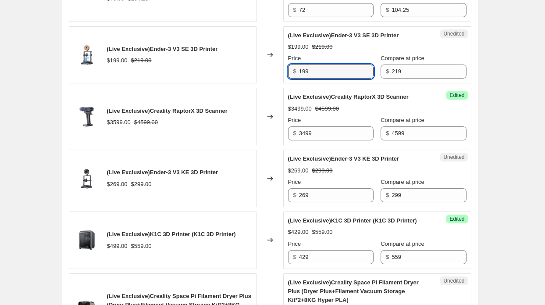
click at [291, 77] on div "$ 199" at bounding box center [331, 71] width 86 height 14
paste input "15"
click at [305, 78] on input "159" at bounding box center [336, 71] width 75 height 14
click at [303, 78] on input "159" at bounding box center [336, 71] width 75 height 14
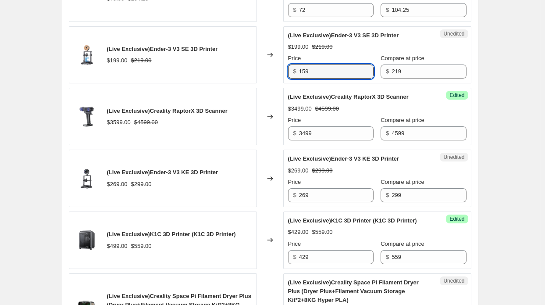
type input "159"
click at [275, 77] on div "Changed to" at bounding box center [270, 54] width 26 height 57
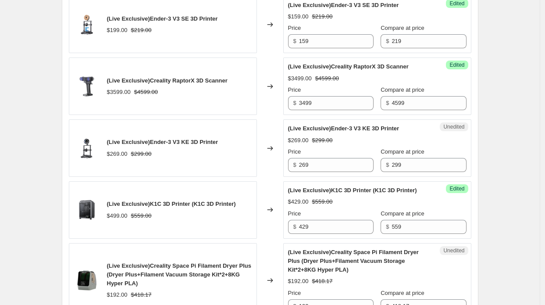
scroll to position [922, 0]
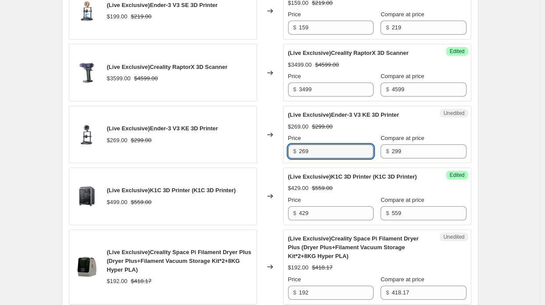
drag, startPoint x: 319, startPoint y: 163, endPoint x: 276, endPoint y: 150, distance: 45.4
click at [276, 150] on div "(Live Exclusive)Ender-3 V3 KE 3D Printer $269.00 $299.00 Changed to Unedited (L…" at bounding box center [270, 134] width 403 height 57
paste input "24.66"
type input "224.66"
click at [260, 150] on div "Changed to" at bounding box center [270, 134] width 26 height 57
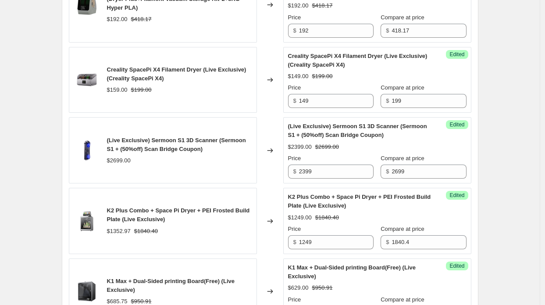
scroll to position [1142, 0]
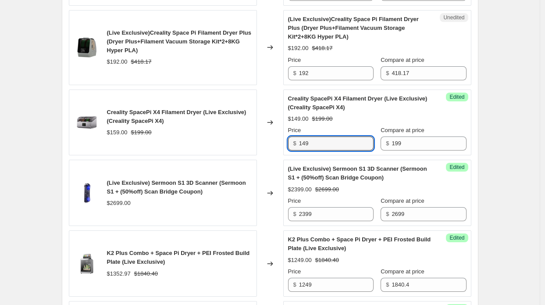
drag, startPoint x: 287, startPoint y: 142, endPoint x: 272, endPoint y: 141, distance: 14.9
click at [272, 141] on div "Creality SpacePi X4 Filament Dryer (Live Exclusive) (Creality SpacePi X4) $159.…" at bounding box center [270, 122] width 403 height 66
type input "127"
click at [230, 143] on div "Creality SpacePi X4 Filament Dryer (Live Exclusive) (Creality SpacePi X4) $159.…" at bounding box center [163, 122] width 188 height 66
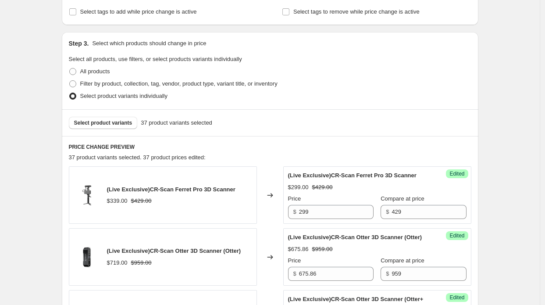
scroll to position [177, 0]
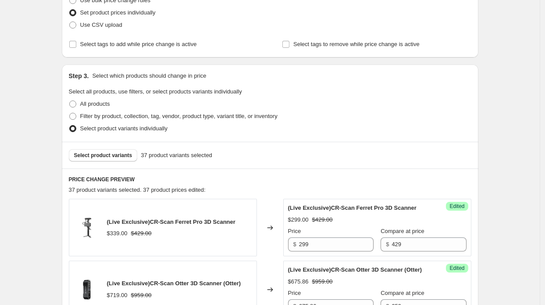
click at [111, 162] on div "Select product variants 37 product variants selected" at bounding box center [270, 155] width 417 height 27
click at [108, 156] on span "Select product variants" at bounding box center [103, 155] width 58 height 7
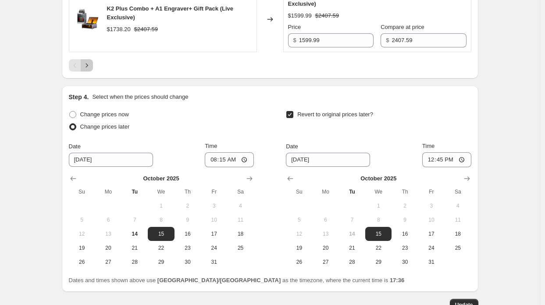
click at [93, 67] on button "Next" at bounding box center [87, 65] width 12 height 12
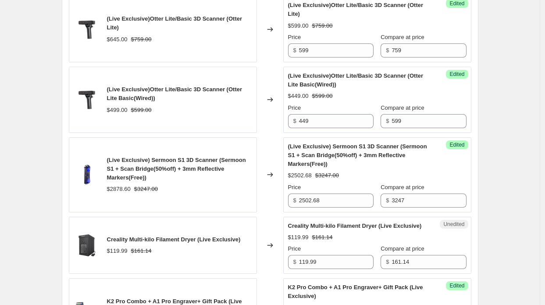
scroll to position [1081, 0]
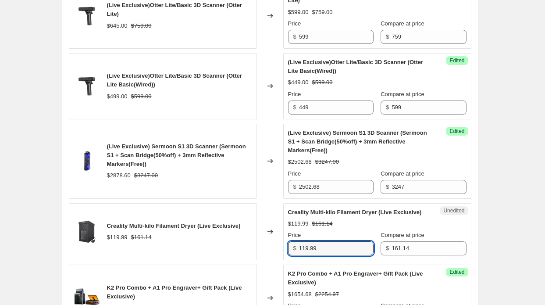
drag, startPoint x: 321, startPoint y: 258, endPoint x: 297, endPoint y: 254, distance: 24.0
click at [297, 254] on div "$ 119.99" at bounding box center [331, 248] width 86 height 14
type input "105"
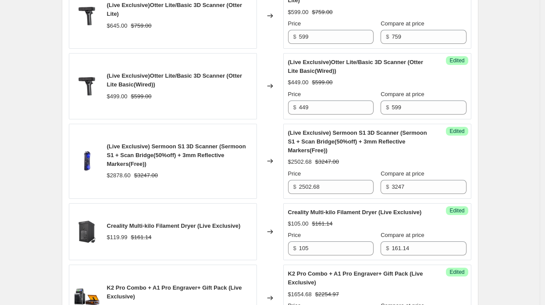
drag, startPoint x: 194, startPoint y: 264, endPoint x: 197, endPoint y: 261, distance: 4.7
click at [194, 261] on div "Creality Multi-kilo Filament Dryer (Live Exclusive) $119.99 $161.14" at bounding box center [163, 231] width 188 height 57
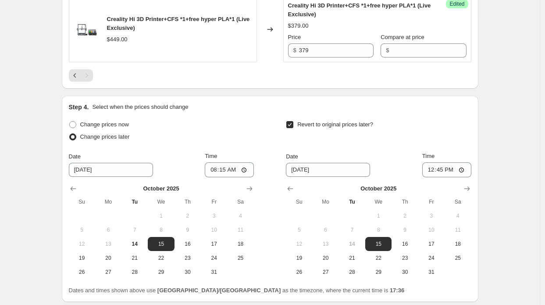
scroll to position [1642, 0]
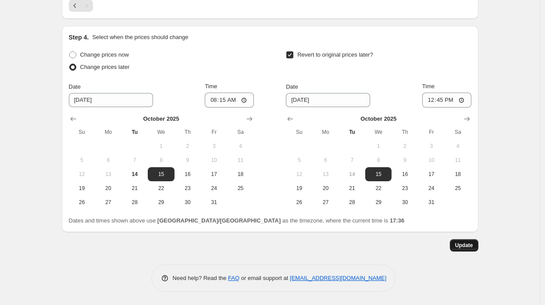
click at [467, 251] on button "Update" at bounding box center [464, 245] width 29 height 12
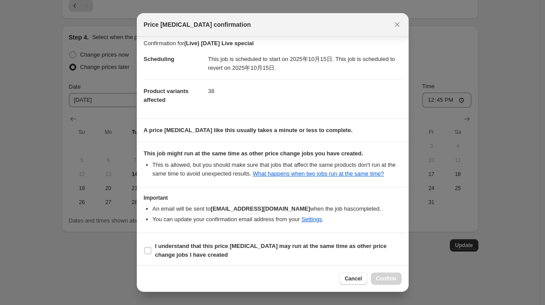
scroll to position [6, 0]
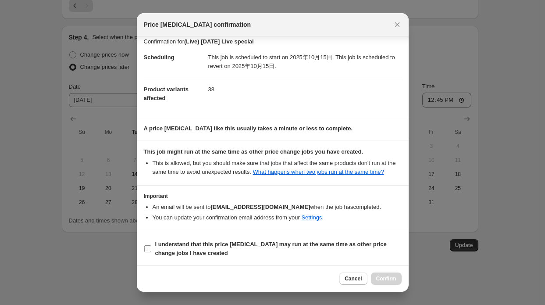
click at [334, 243] on b "I understand that this price [MEDICAL_DATA] may run at the same time as other p…" at bounding box center [271, 248] width 232 height 15
click at [151, 245] on input "I understand that this price [MEDICAL_DATA] may run at the same time as other p…" at bounding box center [147, 248] width 7 height 7
checkbox input "true"
click at [385, 277] on span "Confirm" at bounding box center [386, 278] width 20 height 7
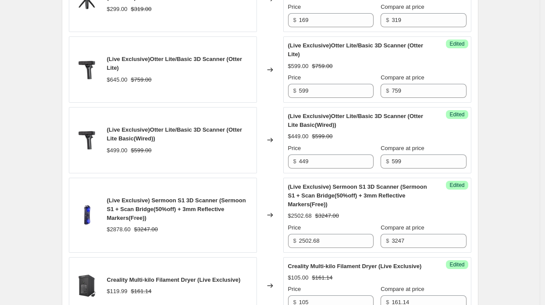
scroll to position [1028, 0]
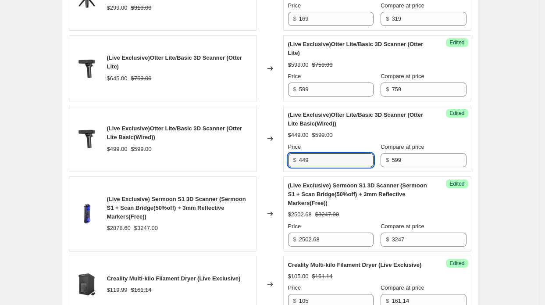
drag, startPoint x: 311, startPoint y: 167, endPoint x: 294, endPoint y: 169, distance: 17.2
click at [294, 167] on div "$ 449" at bounding box center [331, 160] width 86 height 14
type input "409"
click at [270, 164] on div "Changed to" at bounding box center [270, 139] width 26 height 66
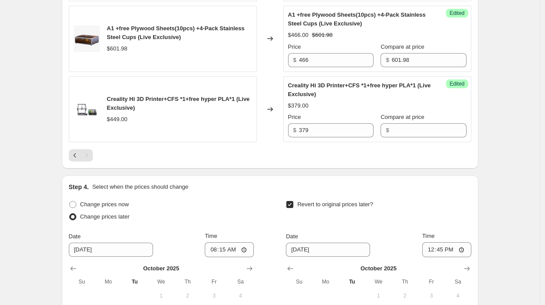
scroll to position [1642, 0]
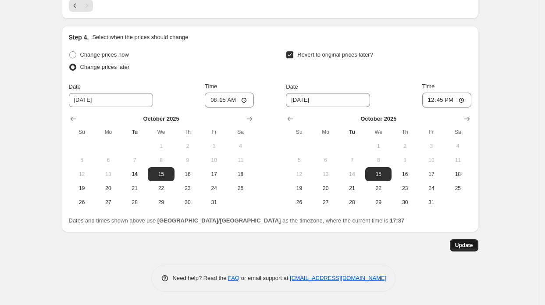
click at [471, 248] on span "Update" at bounding box center [464, 245] width 18 height 7
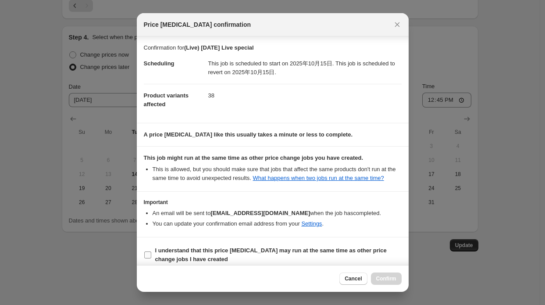
scroll to position [6, 0]
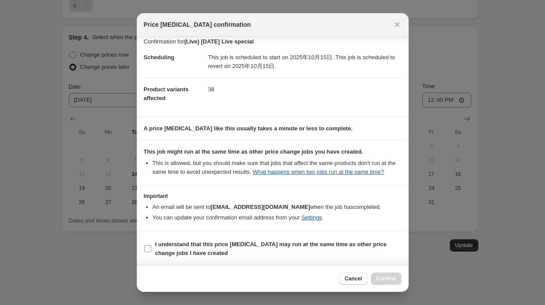
click at [369, 243] on b "I understand that this price [MEDICAL_DATA] may run at the same time as other p…" at bounding box center [271, 248] width 232 height 15
click at [151, 245] on input "I understand that this price [MEDICAL_DATA] may run at the same time as other p…" at bounding box center [147, 248] width 7 height 7
checkbox input "true"
click at [389, 275] on span "Confirm" at bounding box center [386, 278] width 20 height 7
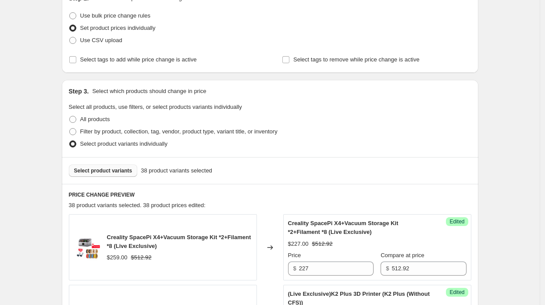
scroll to position [107, 0]
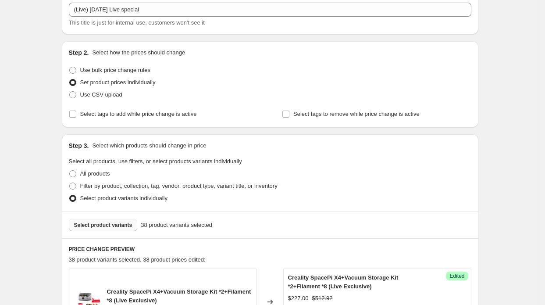
click at [111, 221] on button "Select product variants" at bounding box center [103, 225] width 69 height 12
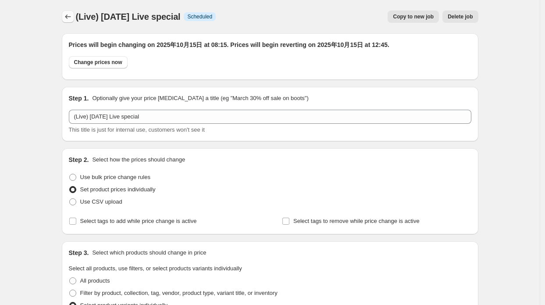
click at [69, 20] on icon "Price change jobs" at bounding box center [68, 16] width 9 height 9
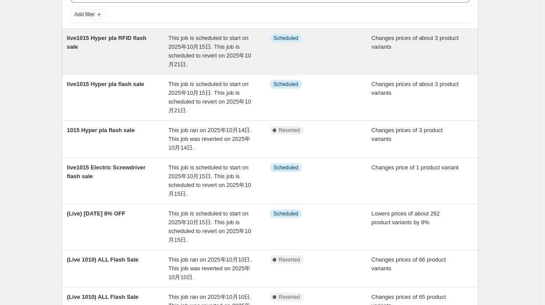
scroll to position [44, 0]
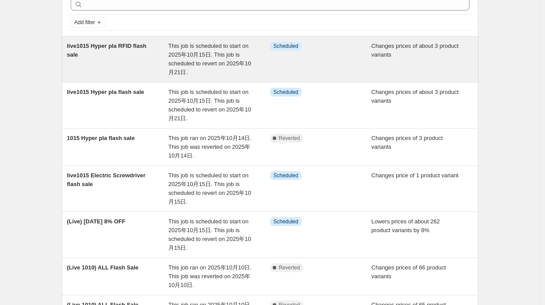
click at [140, 54] on div "live1015 Hyper pla RFID flash sale" at bounding box center [118, 59] width 102 height 35
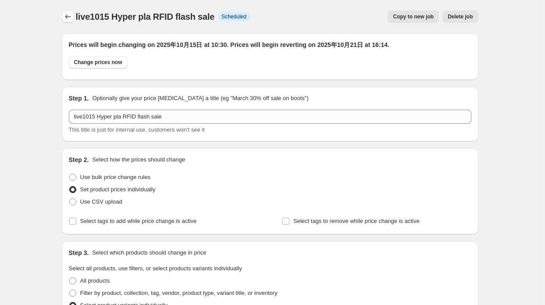
click at [70, 18] on icon "Price change jobs" at bounding box center [68, 16] width 9 height 9
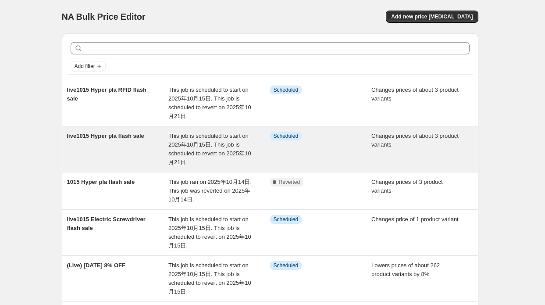
click at [192, 135] on span "This job is scheduled to start on 2025年10月15日. This job is scheduled to revert …" at bounding box center [209, 148] width 83 height 33
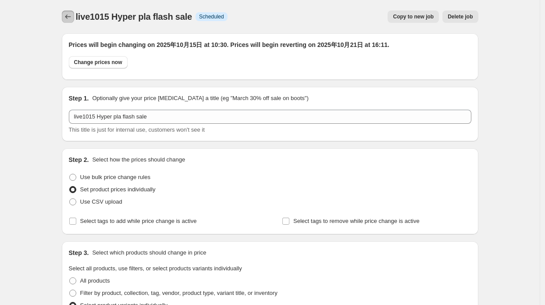
click at [72, 16] on icon "Price change jobs" at bounding box center [68, 16] width 9 height 9
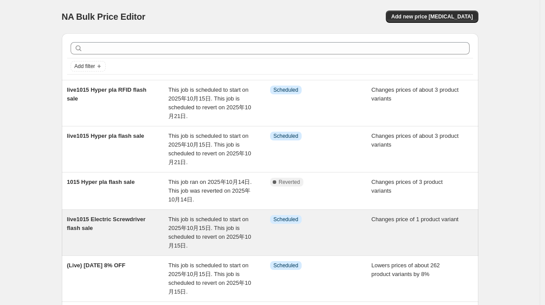
click at [183, 225] on span "This job is scheduled to start on 2025年10月15日. This job is scheduled to revert …" at bounding box center [209, 232] width 83 height 33
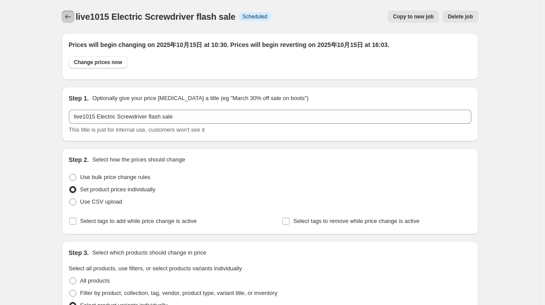
click at [72, 19] on icon "Price change jobs" at bounding box center [68, 16] width 9 height 9
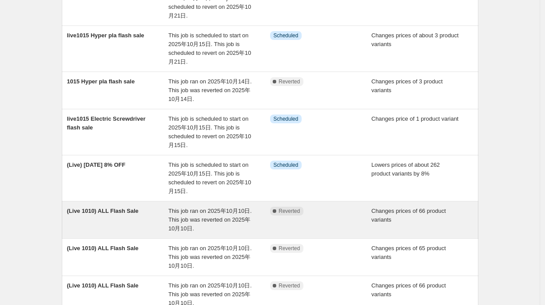
scroll to position [132, 0]
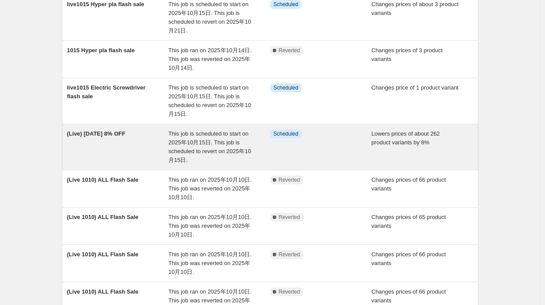
click at [146, 143] on div "(Live) [DATE] 8% OFF" at bounding box center [118, 146] width 102 height 35
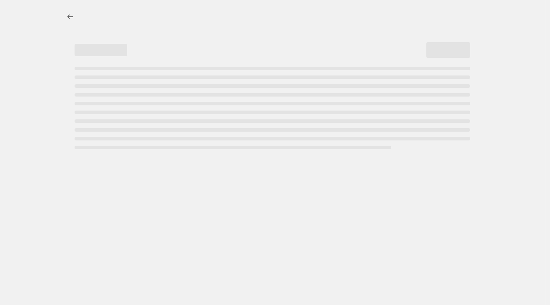
select select "percentage"
select select "collection"
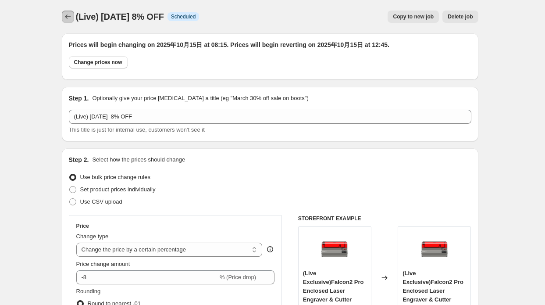
click at [71, 18] on icon "Price change jobs" at bounding box center [68, 16] width 9 height 9
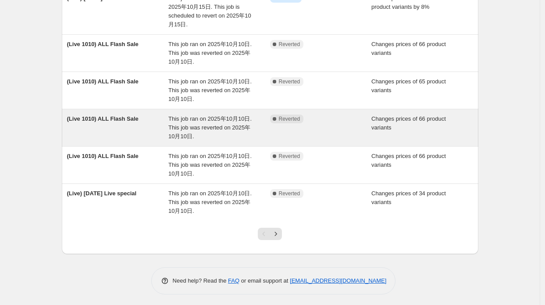
scroll to position [268, 0]
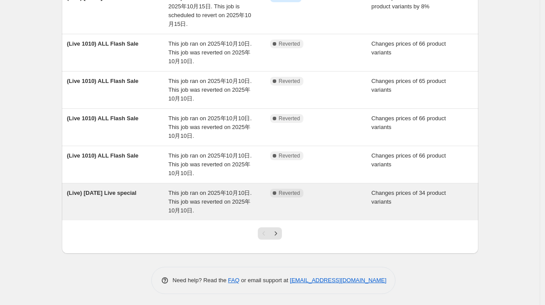
click at [172, 195] on span "This job ran on 2025年10月10日. This job was reverted on 2025年10月10日." at bounding box center [209, 201] width 83 height 24
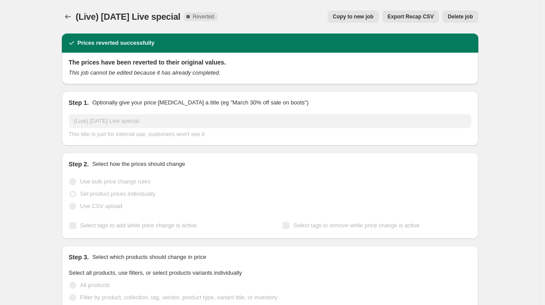
click at [361, 12] on button "Copy to new job" at bounding box center [353, 17] width 51 height 12
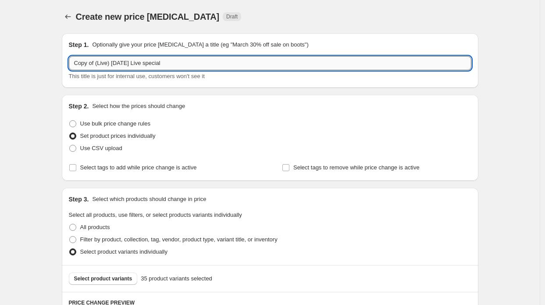
click at [104, 63] on input "Copy of (Live) [DATE] Live special" at bounding box center [270, 63] width 403 height 14
drag, startPoint x: 98, startPoint y: 64, endPoint x: 43, endPoint y: 58, distance: 55.6
click at [103, 59] on input "(Live) [DATE] Live special" at bounding box center [270, 63] width 403 height 14
drag, startPoint x: 109, startPoint y: 61, endPoint x: 104, endPoint y: 62, distance: 4.4
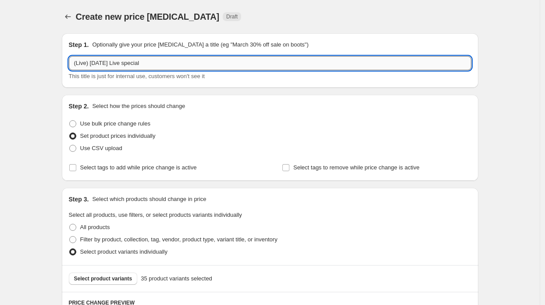
click at [104, 62] on input "(Live) [DATE] Live special" at bounding box center [270, 63] width 403 height 14
click at [73, 64] on input "(Live) Oct 15 Live special" at bounding box center [270, 63] width 403 height 14
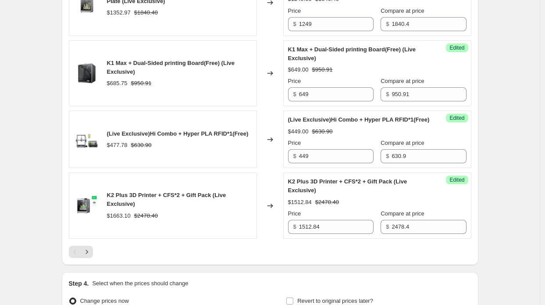
scroll to position [1535, 0]
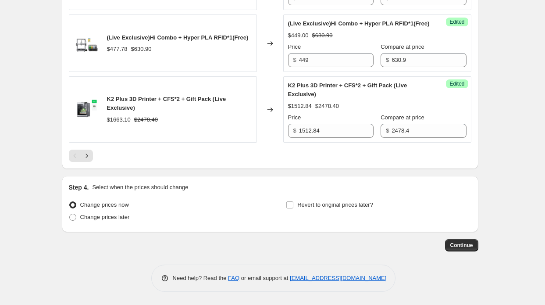
type input "(Live) Oct 15 Live special"
click at [89, 160] on icon "Next" at bounding box center [86, 155] width 9 height 9
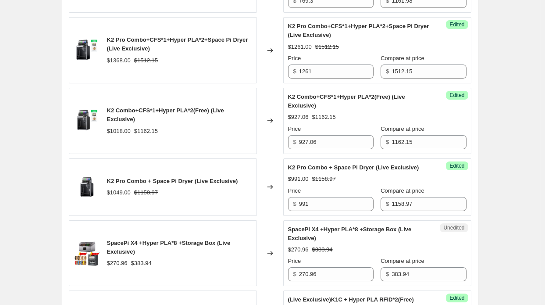
scroll to position [833, 0]
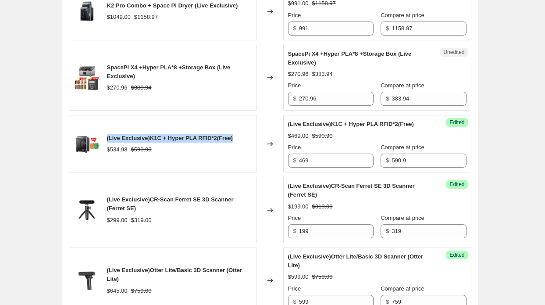
drag, startPoint x: 109, startPoint y: 142, endPoint x: 239, endPoint y: 143, distance: 129.4
click at [239, 143] on div "(Live Exclusive)K1C + Hyper PLA RFID*2(Free) $534.98 $590.90" at bounding box center [163, 143] width 188 height 57
copy span "(Live Exclusive)K1C + Hyper PLA RFID*2(Free)"
click at [204, 121] on div "(Live Exclusive)K1C + Hyper PLA RFID*2(Free) $534.98 $590.90" at bounding box center [163, 143] width 188 height 57
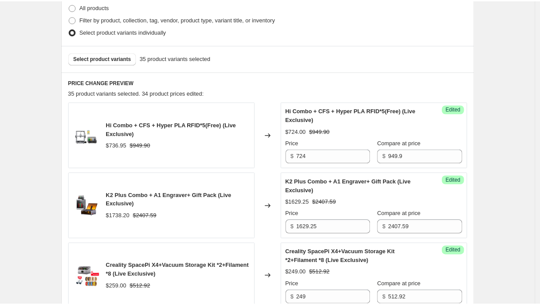
scroll to position [219, 0]
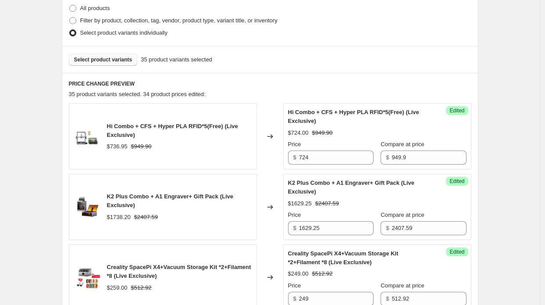
click at [104, 65] on button "Select product variants" at bounding box center [103, 60] width 69 height 12
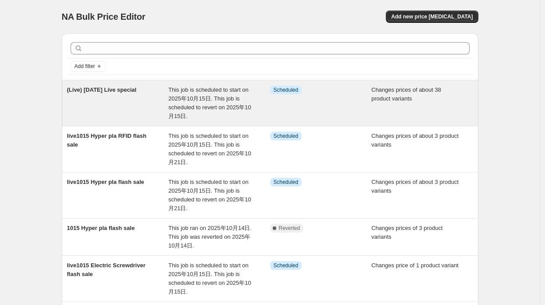
drag, startPoint x: 511, startPoint y: 110, endPoint x: 475, endPoint y: 95, distance: 38.5
click at [511, 110] on div "NA Bulk Price Editor. This page is ready NA Bulk Price Editor Add new price cha…" at bounding box center [270, 291] width 540 height 583
